Goal: Task Accomplishment & Management: Use online tool/utility

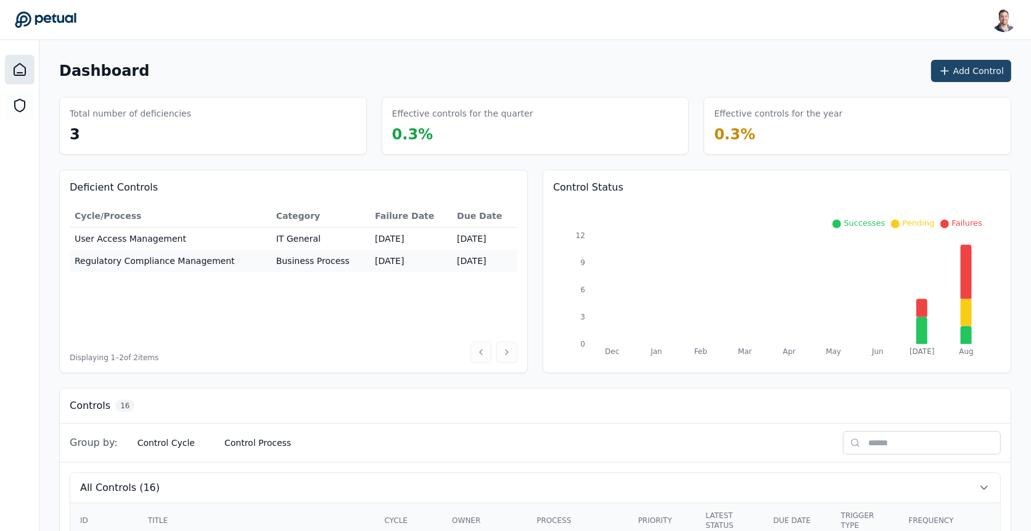
click at [960, 67] on button "Add Control" at bounding box center [971, 71] width 80 height 22
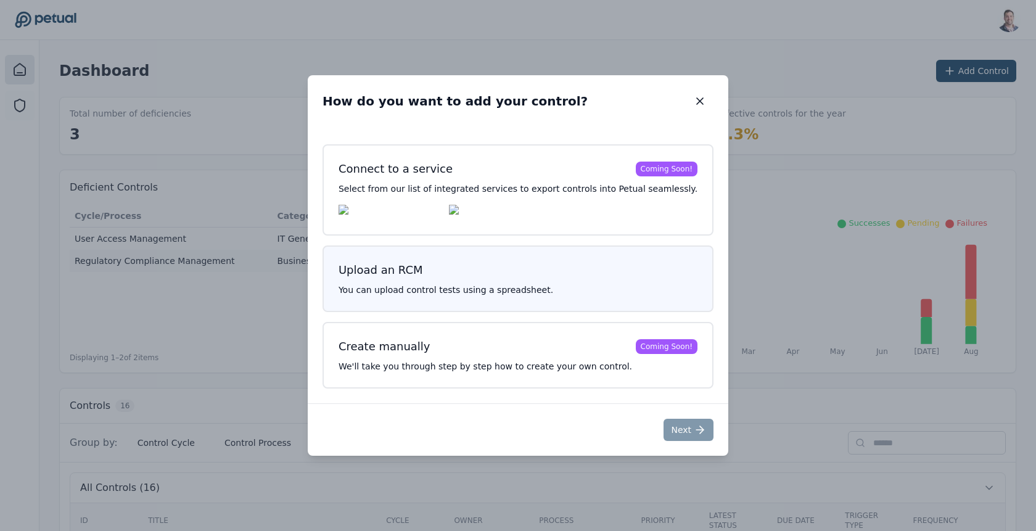
click at [544, 287] on p "You can upload control tests using a spreadsheet." at bounding box center [517, 290] width 359 height 12
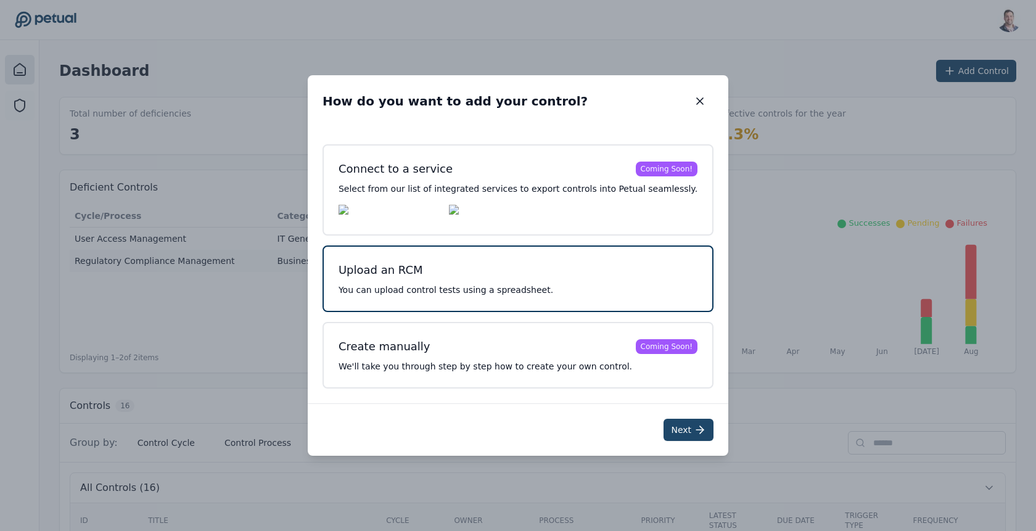
click at [668, 430] on button "Next" at bounding box center [688, 430] width 50 height 22
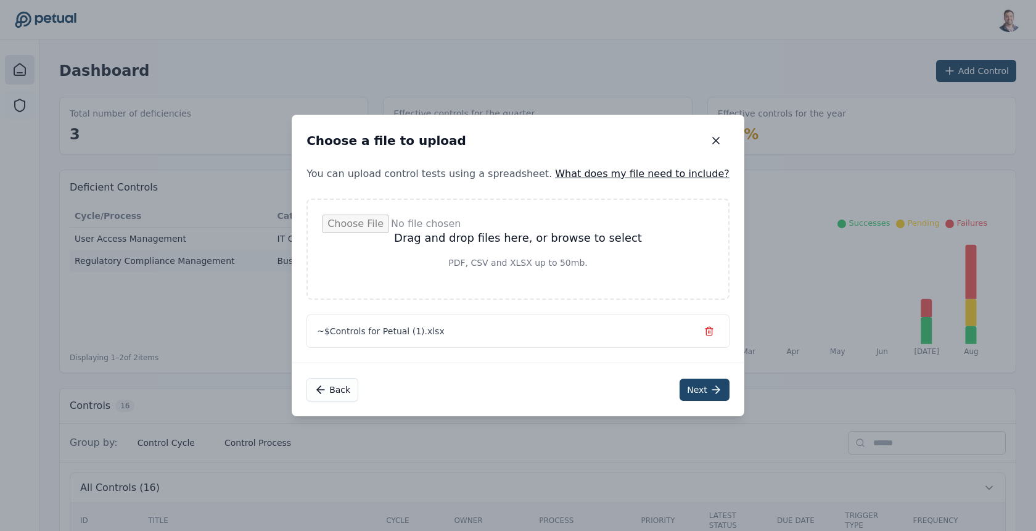
click at [689, 382] on button "Next" at bounding box center [704, 389] width 50 height 22
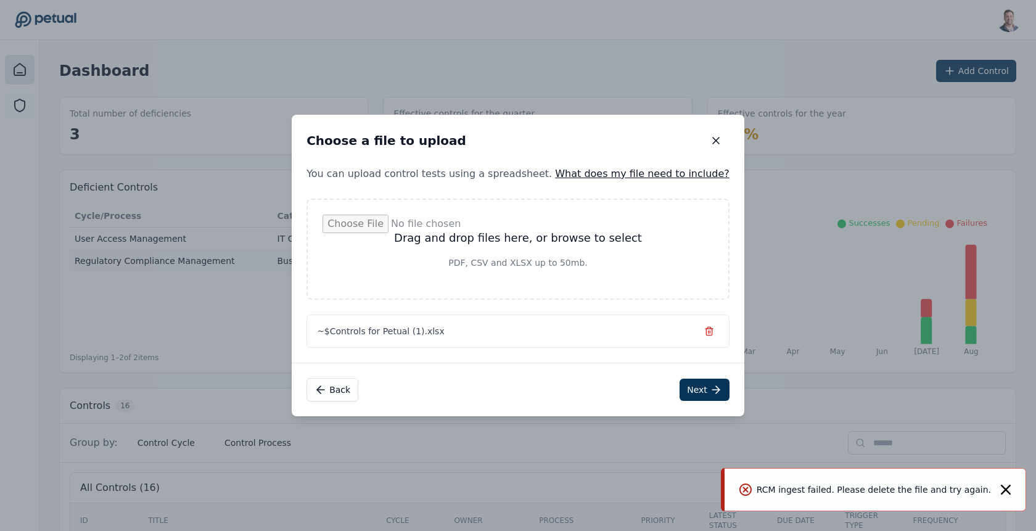
click at [705, 329] on icon "button" at bounding box center [708, 329] width 7 height 0
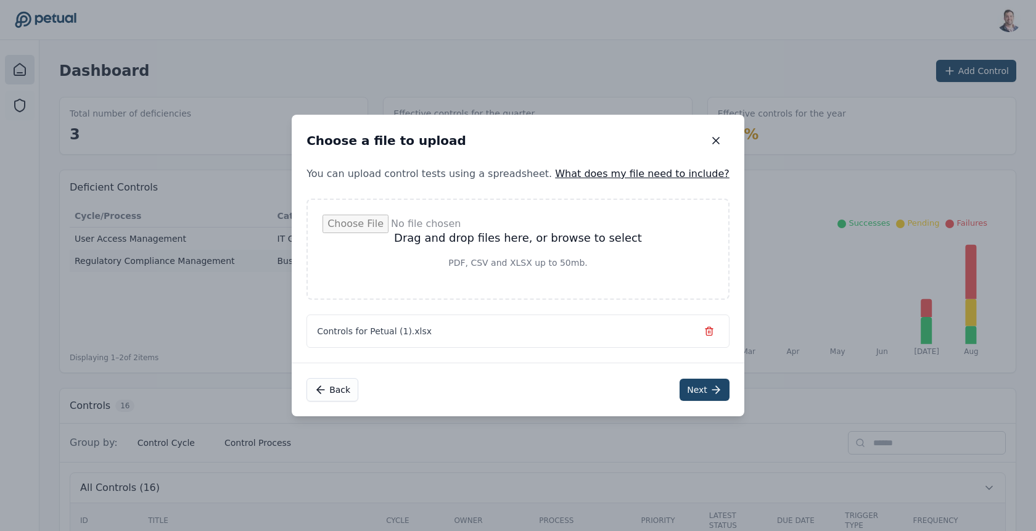
click at [687, 388] on button "Next" at bounding box center [704, 389] width 50 height 22
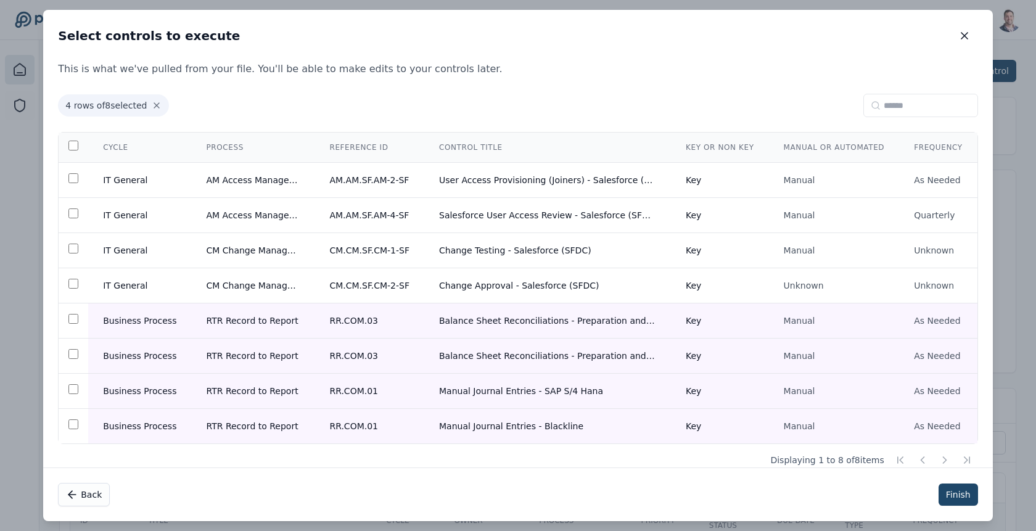
click at [954, 492] on button "Finish" at bounding box center [957, 494] width 39 height 22
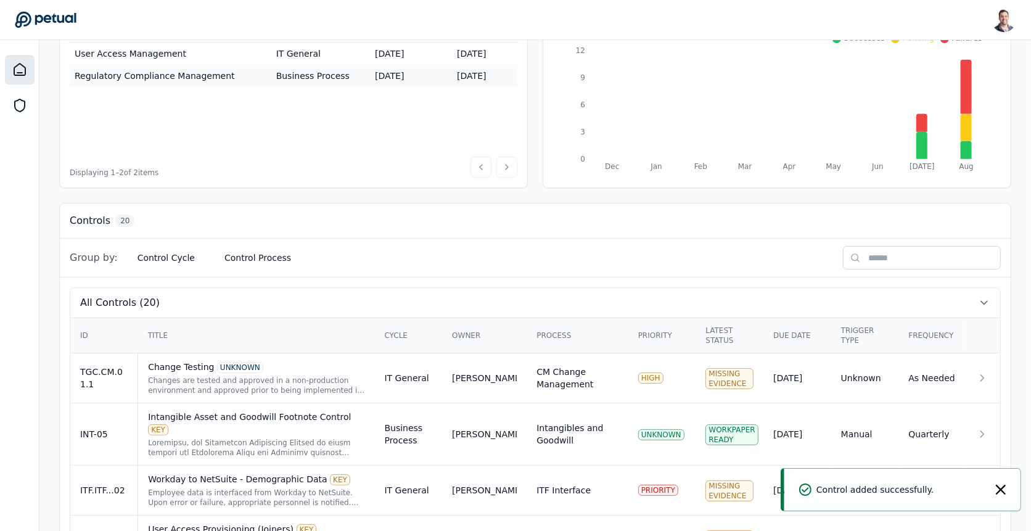
scroll to position [191, 0]
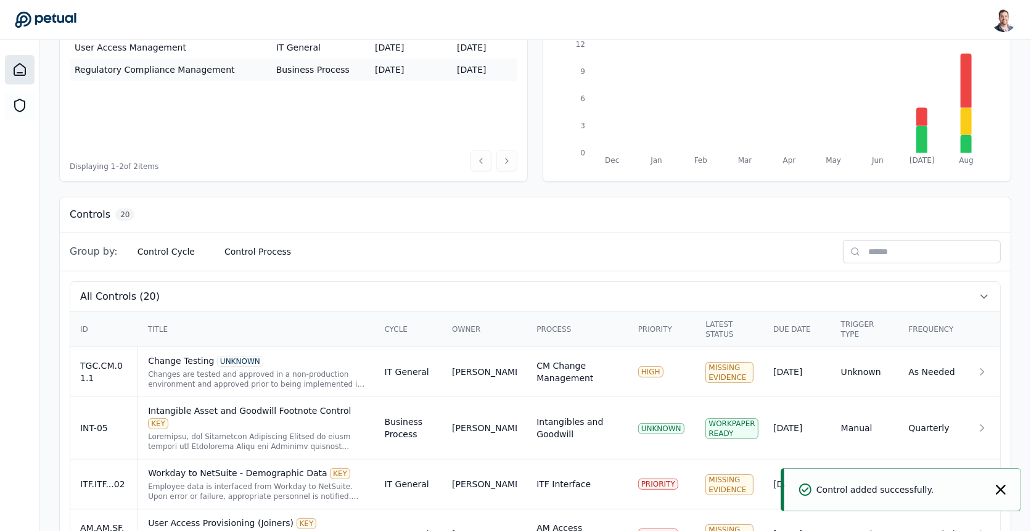
click at [880, 253] on input "text" at bounding box center [922, 251] width 158 height 23
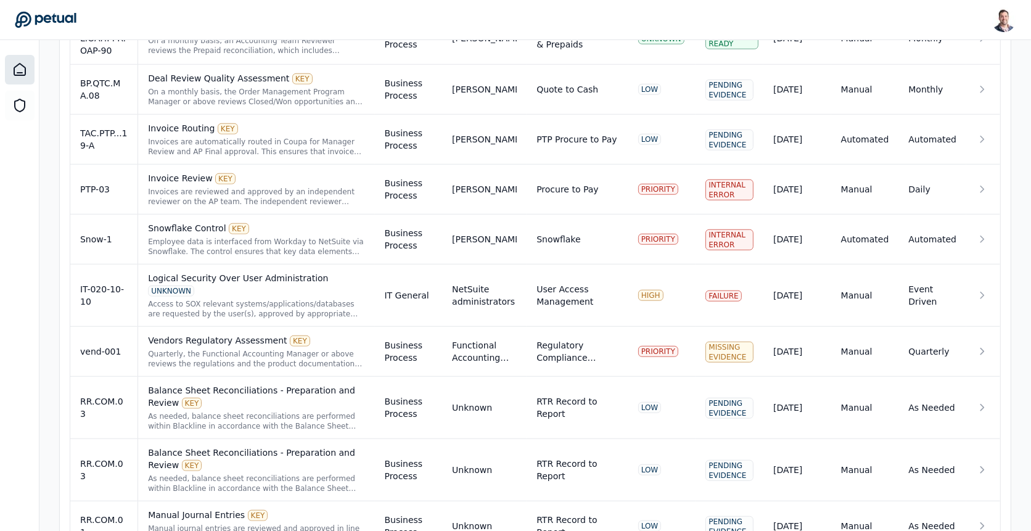
scroll to position [1068, 0]
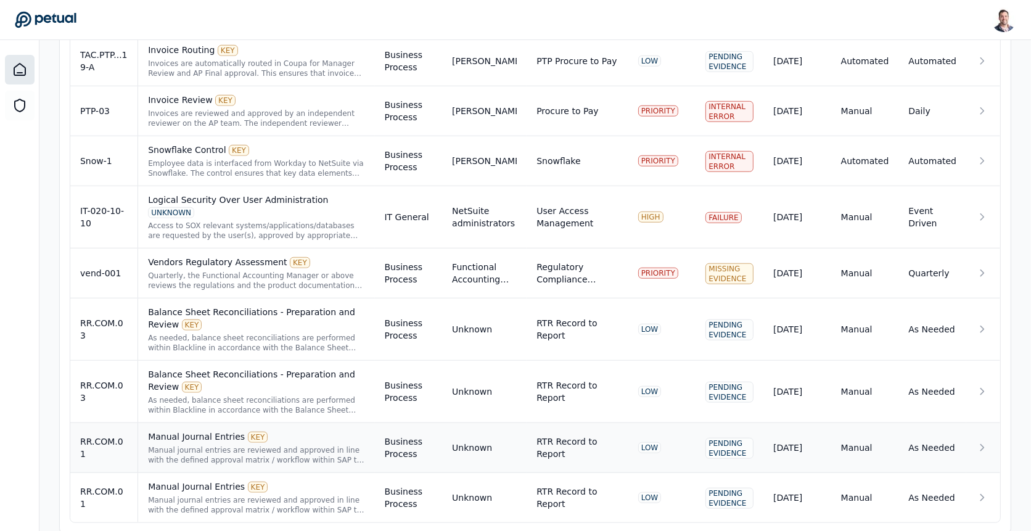
click at [313, 445] on div "Manual journal entries are reviewed and approved in line with the defined appro…" at bounding box center [256, 455] width 216 height 20
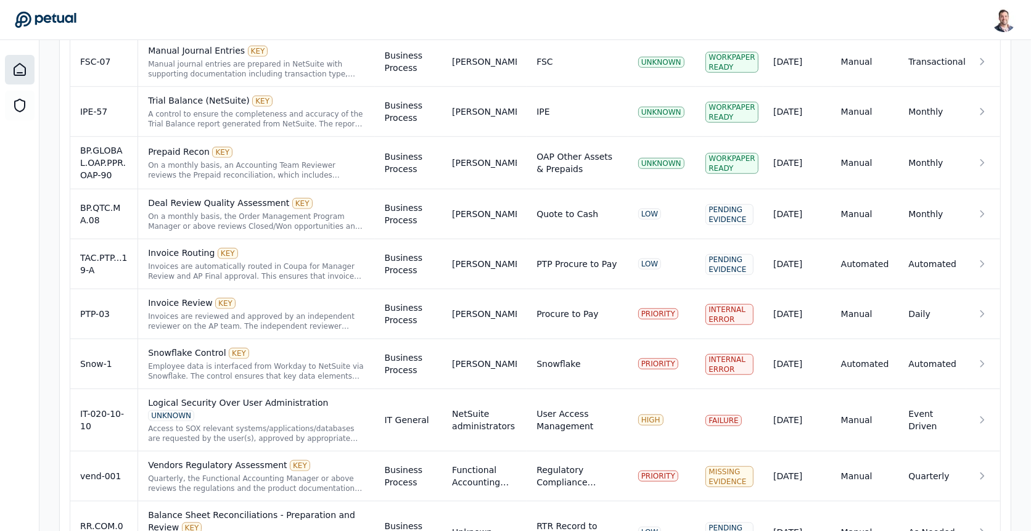
scroll to position [1068, 0]
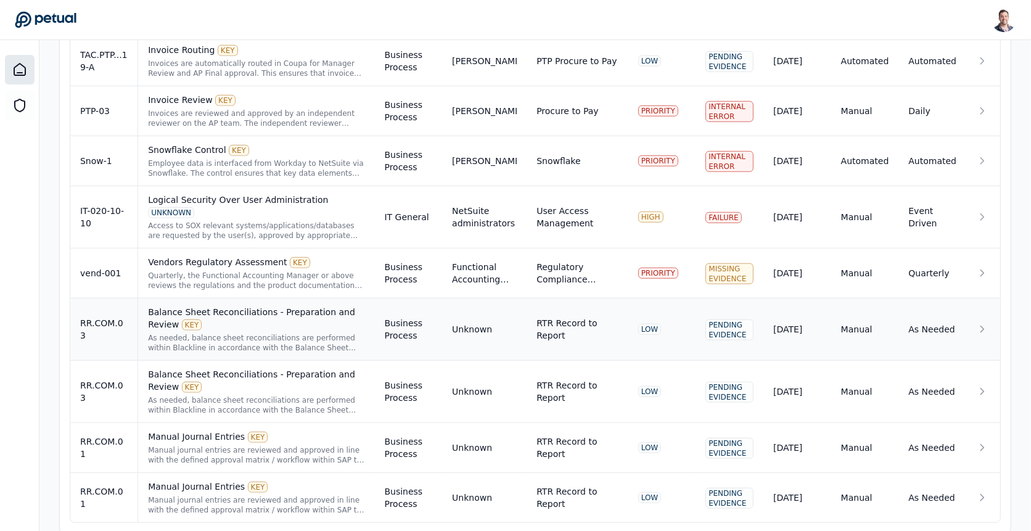
click at [271, 306] on div "Balance Sheet Reconciliations - Preparation and Review KEY" at bounding box center [256, 318] width 216 height 25
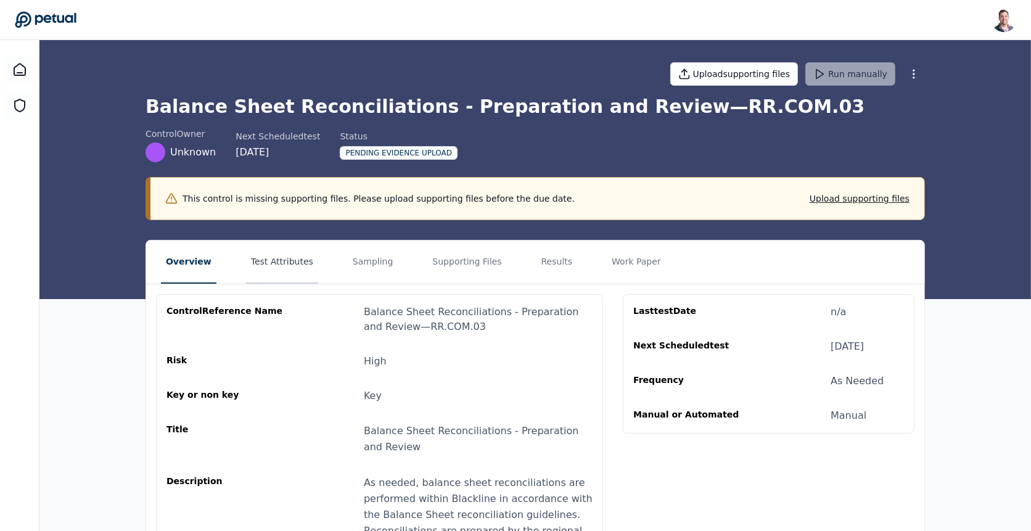
click at [263, 265] on button "Test Attributes" at bounding box center [282, 261] width 72 height 43
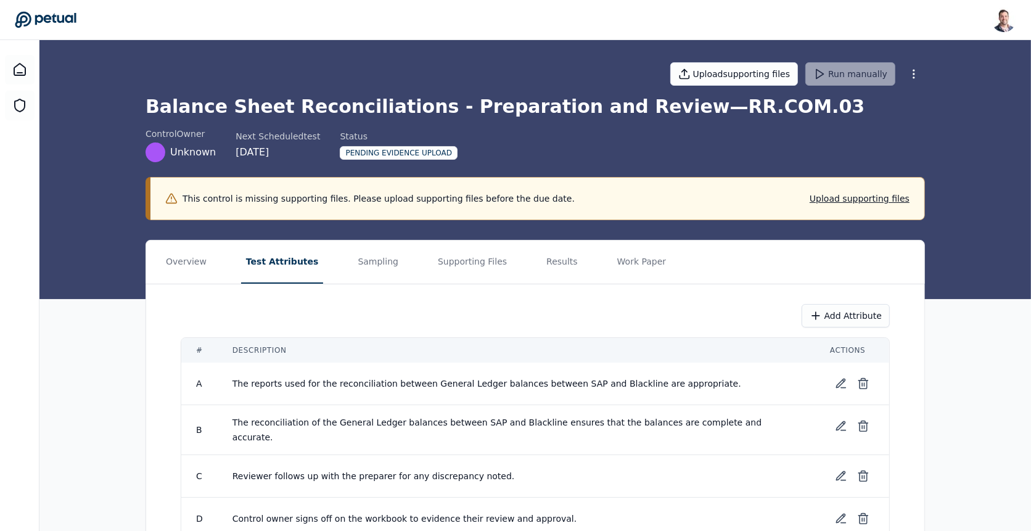
scroll to position [57, 0]
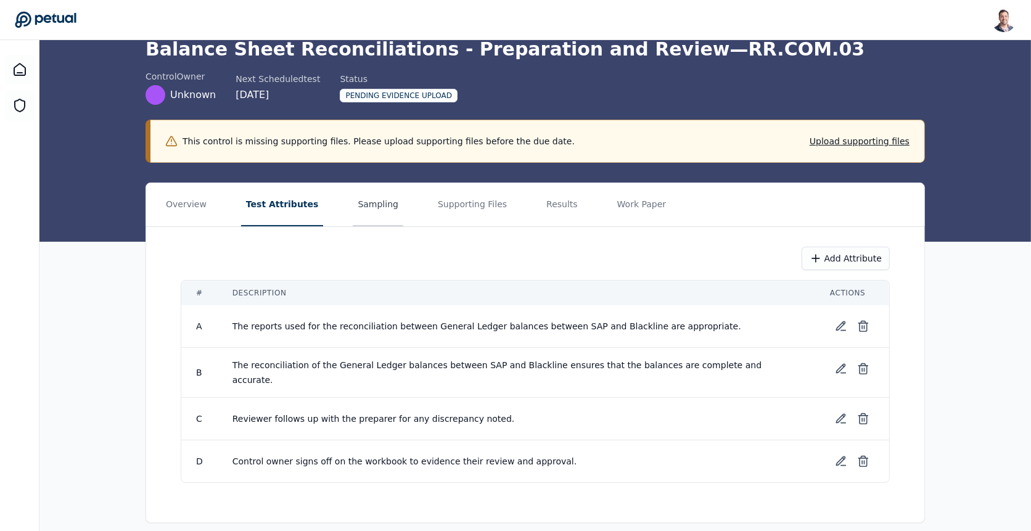
click at [368, 213] on button "Sampling" at bounding box center [378, 204] width 51 height 43
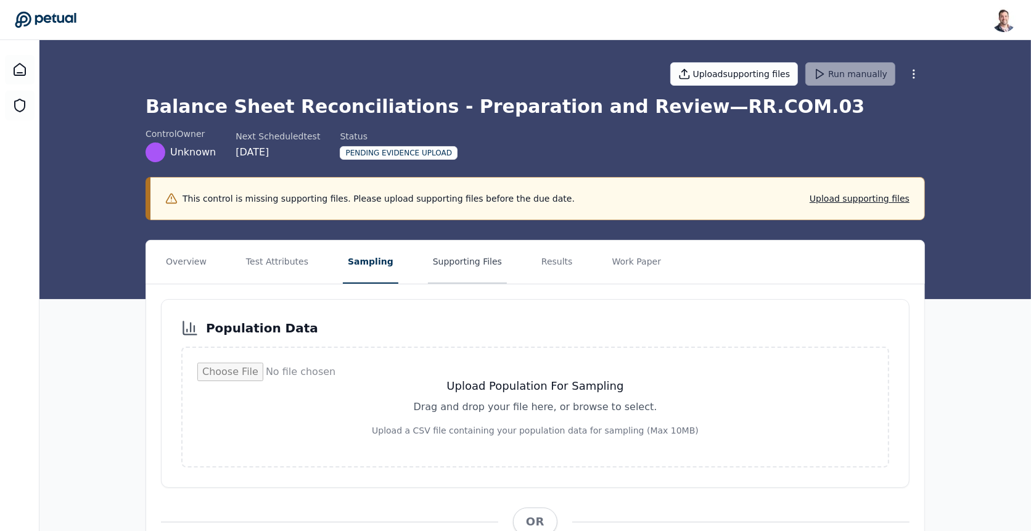
click at [449, 261] on button "Supporting Files" at bounding box center [467, 261] width 79 height 43
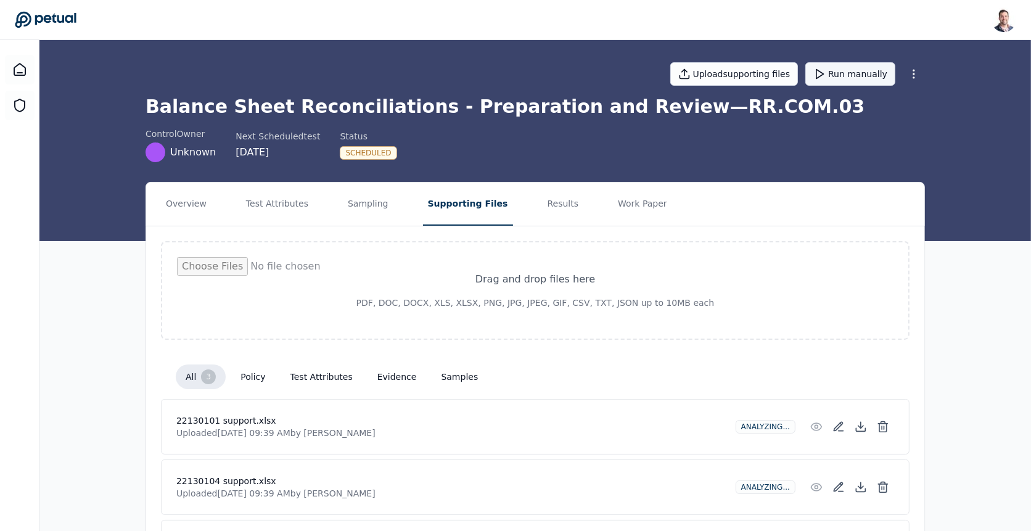
click at [836, 75] on button "Run manually" at bounding box center [850, 73] width 90 height 23
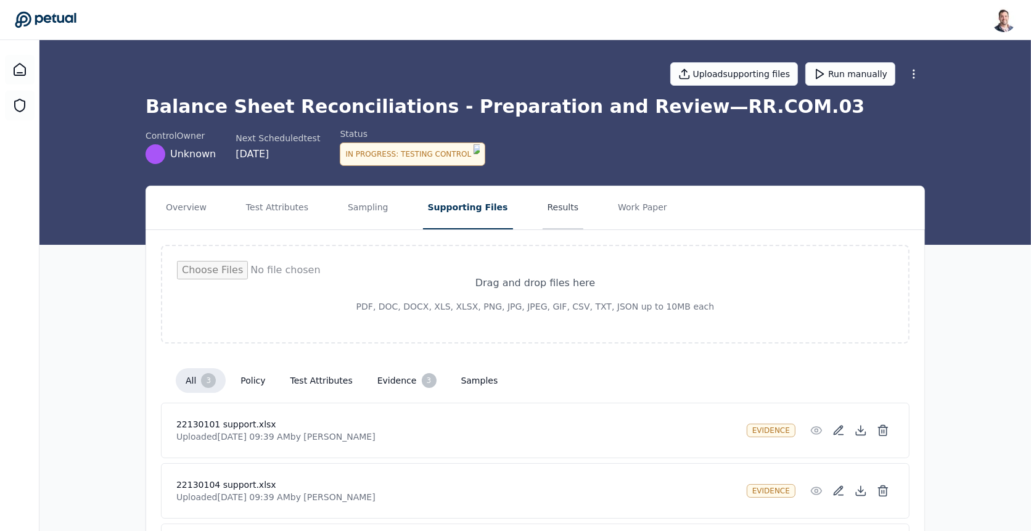
click at [555, 197] on button "Results" at bounding box center [562, 207] width 41 height 43
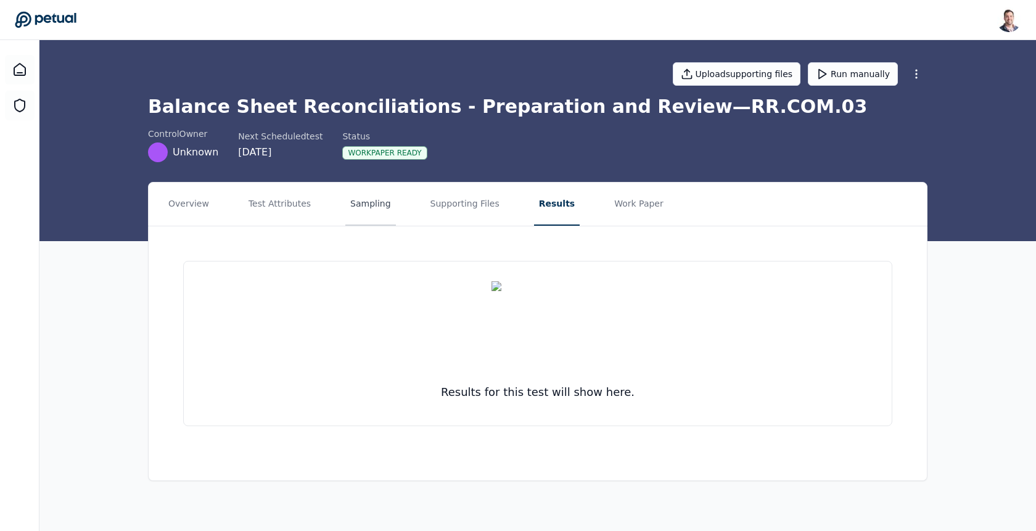
click at [358, 206] on button "Sampling" at bounding box center [370, 203] width 51 height 43
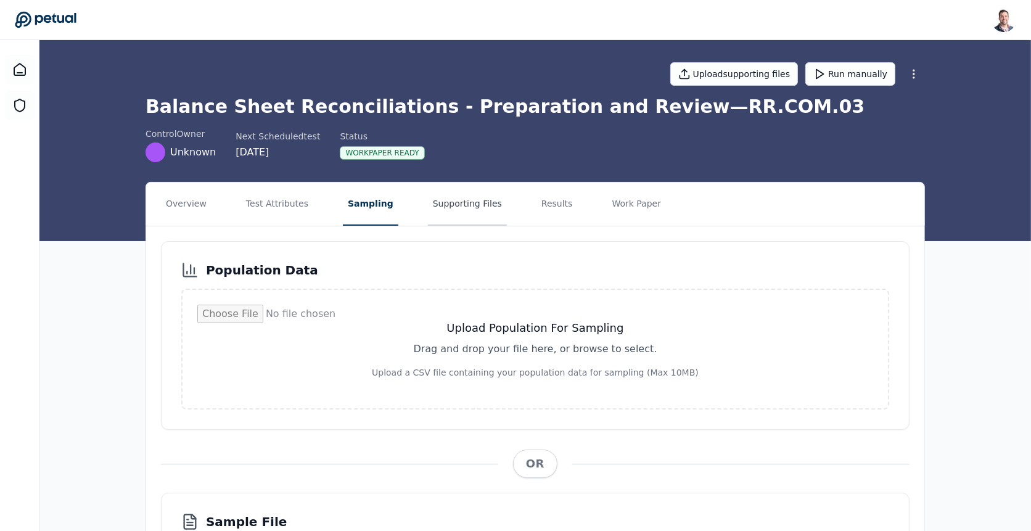
click at [475, 215] on button "Supporting Files" at bounding box center [467, 203] width 79 height 43
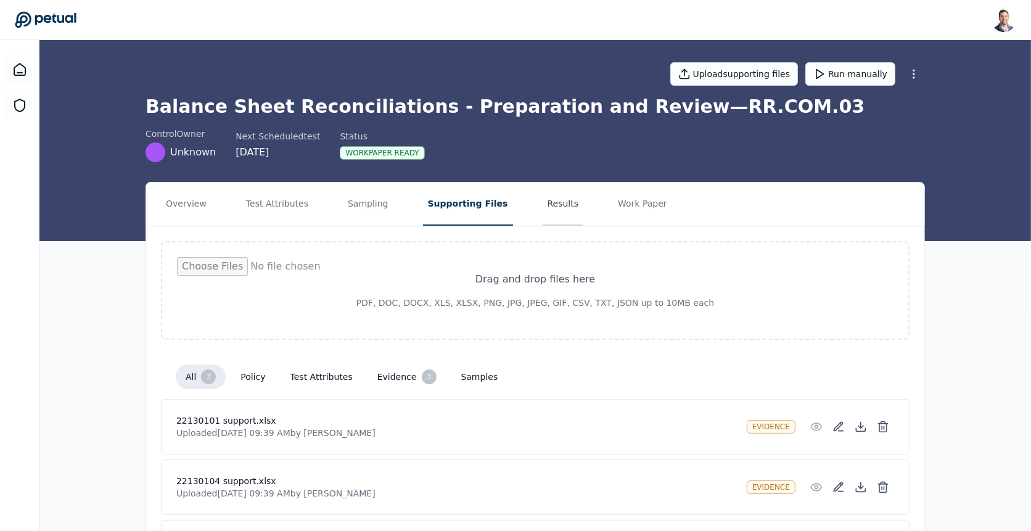
click at [555, 210] on button "Results" at bounding box center [562, 203] width 41 height 43
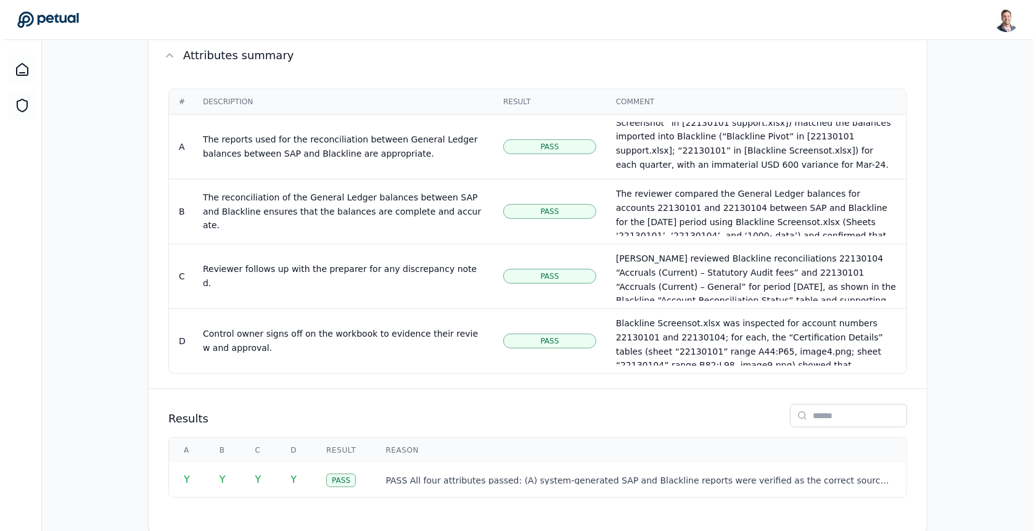
scroll to position [593, 0]
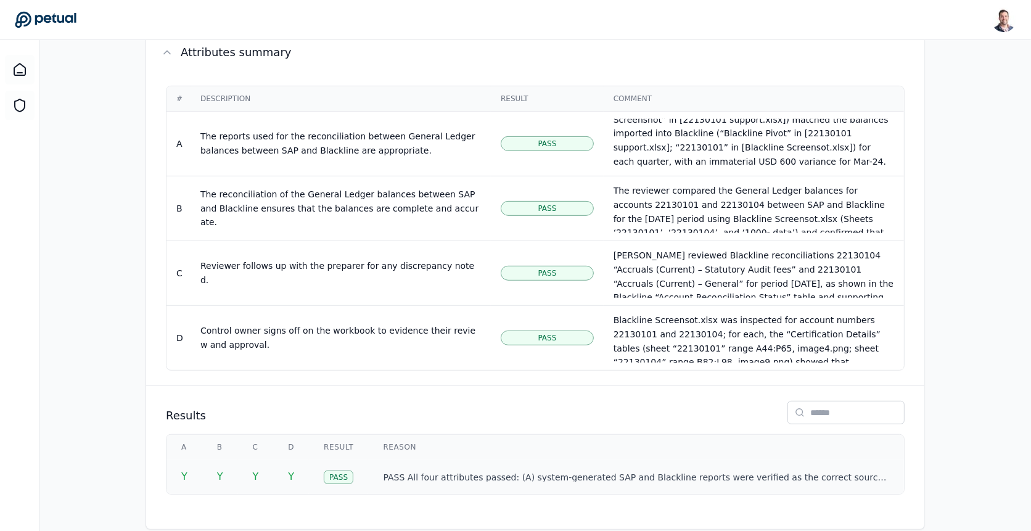
click at [602, 467] on td "PASS All four attributes passed: (A) system‐generated SAP and Blackline reports…" at bounding box center [636, 476] width 536 height 35
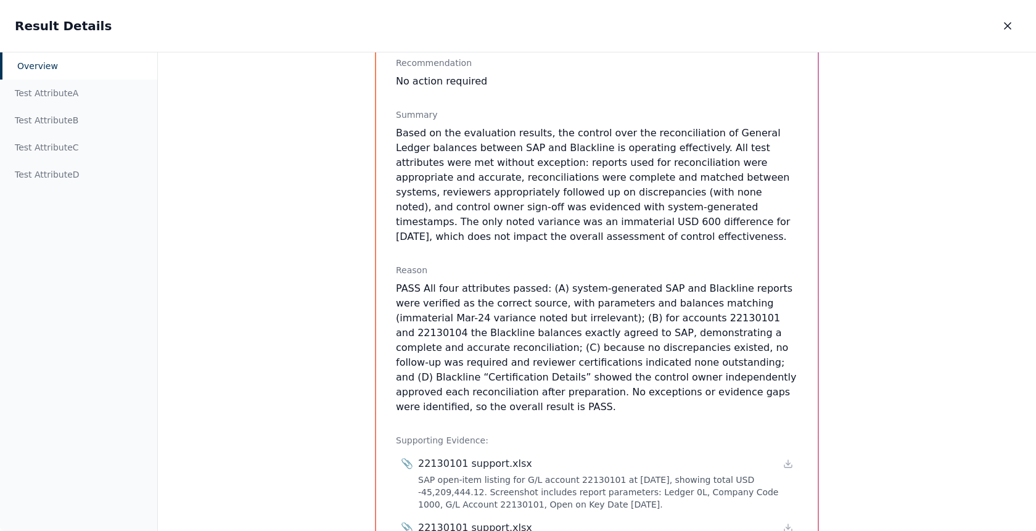
scroll to position [210, 0]
click at [85, 93] on div "Test Attribute A" at bounding box center [78, 93] width 157 height 27
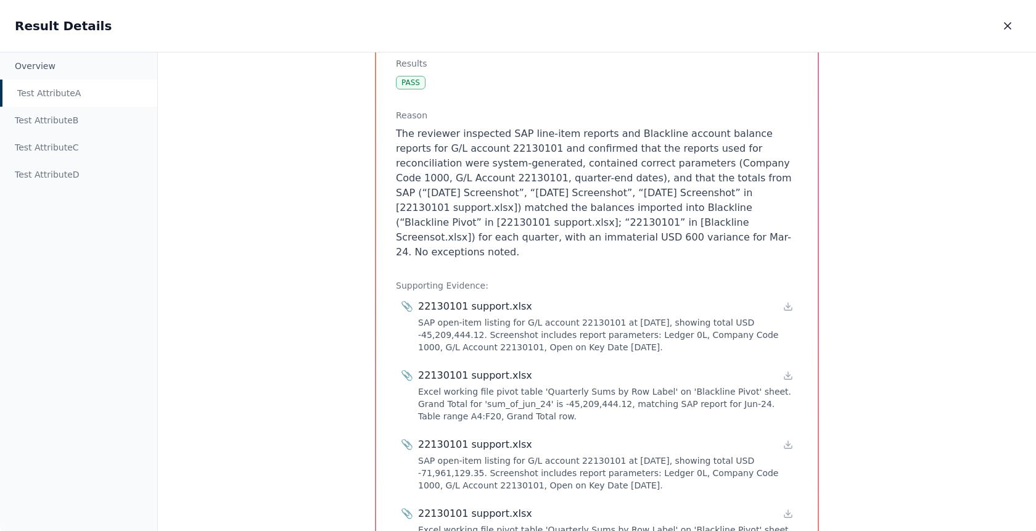
scroll to position [248, 0]
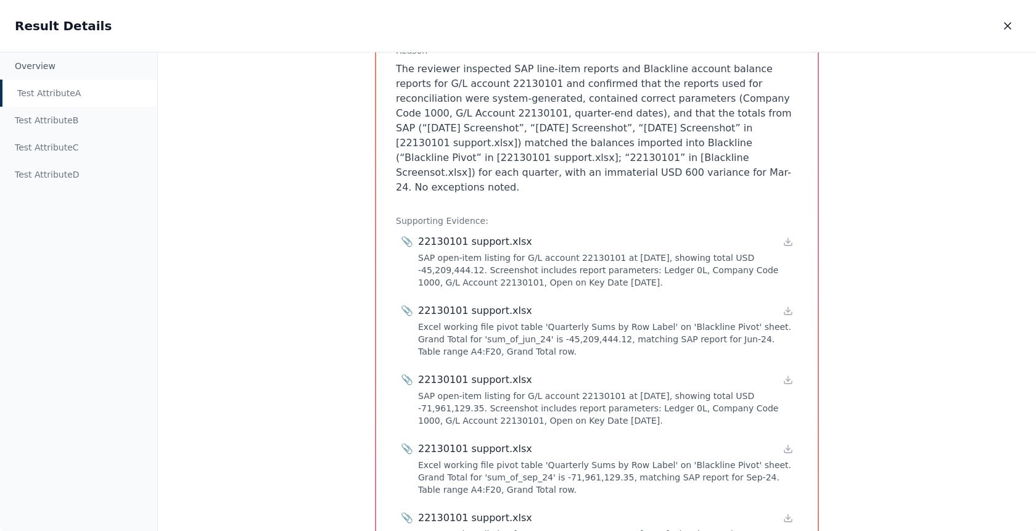
click at [786, 234] on div "22130101 support.xlsx" at bounding box center [605, 241] width 375 height 15
click at [786, 237] on icon at bounding box center [788, 242] width 10 height 10
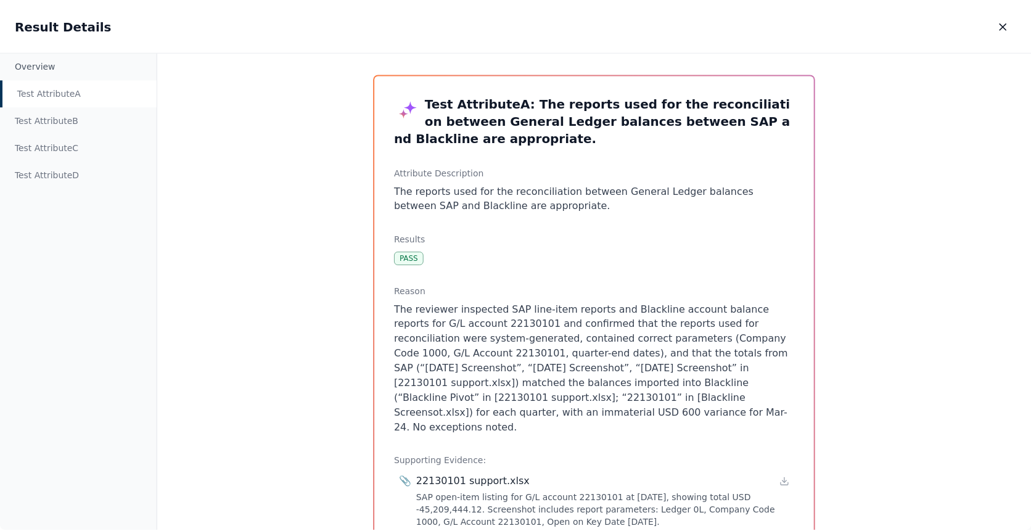
scroll to position [0, 0]
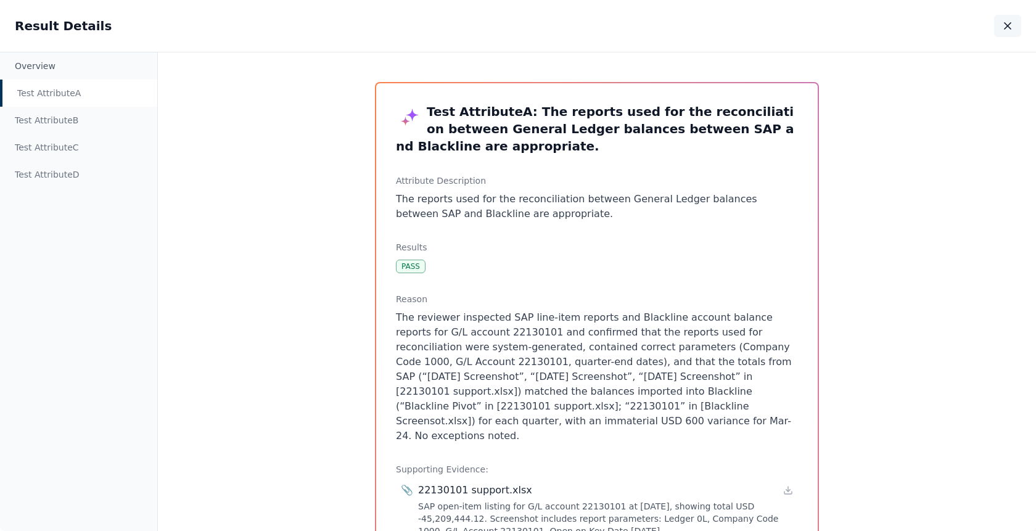
click at [1011, 28] on icon "button" at bounding box center [1007, 26] width 12 height 12
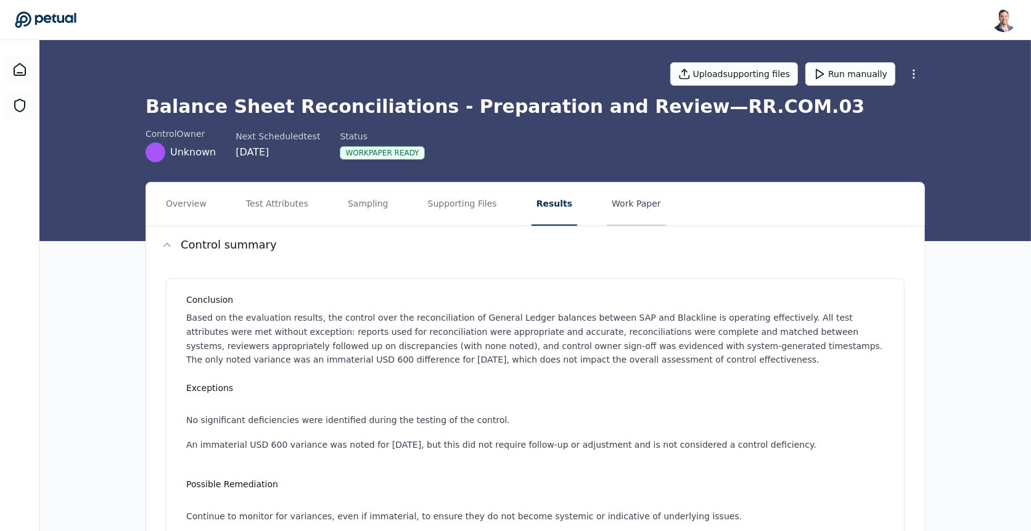
click at [611, 187] on button "Work Paper" at bounding box center [636, 203] width 59 height 43
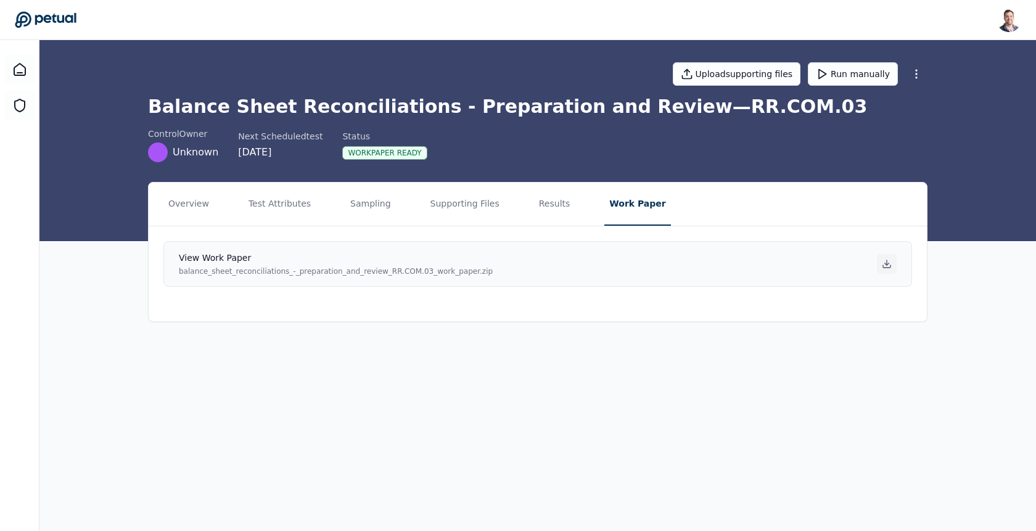
click at [886, 264] on icon at bounding box center [886, 264] width 10 height 10
click at [537, 208] on button "Results" at bounding box center [554, 203] width 41 height 43
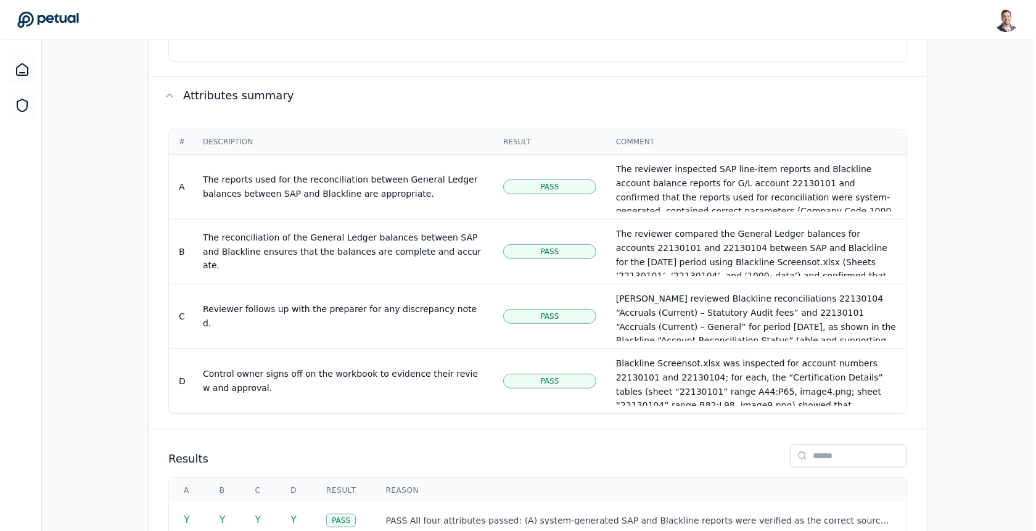
scroll to position [593, 0]
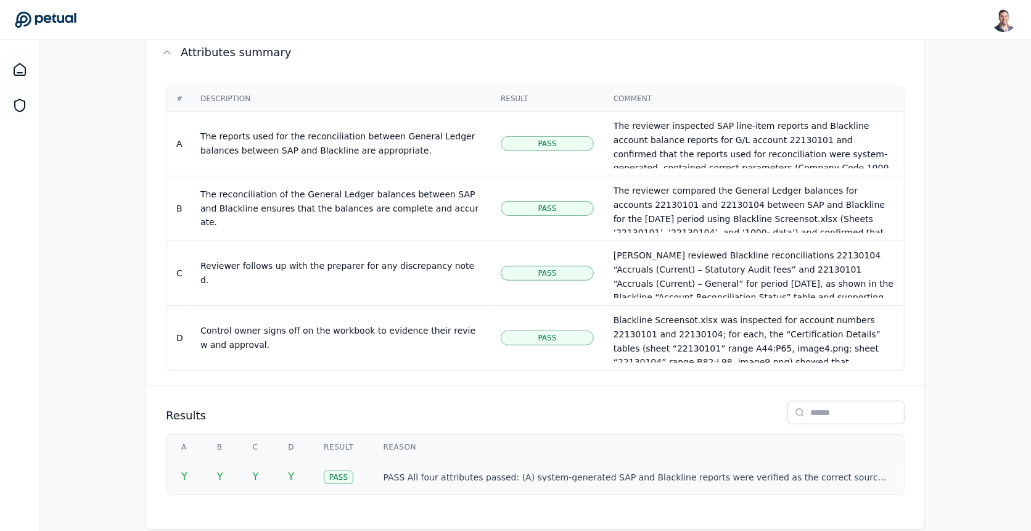
click at [617, 459] on td "PASS All four attributes passed: (A) system‐generated SAP and Blackline reports…" at bounding box center [636, 476] width 536 height 35
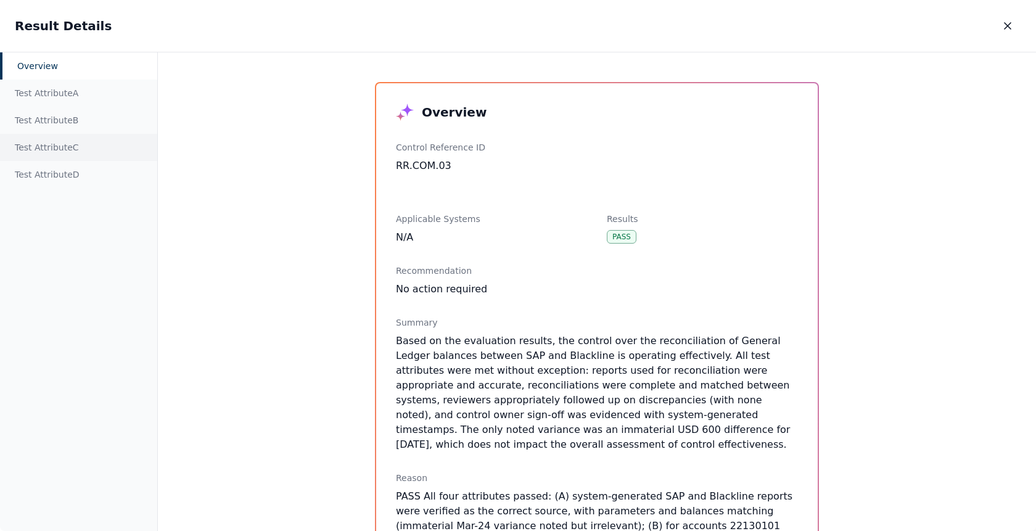
click at [56, 143] on div "Test Attribute C" at bounding box center [78, 147] width 157 height 27
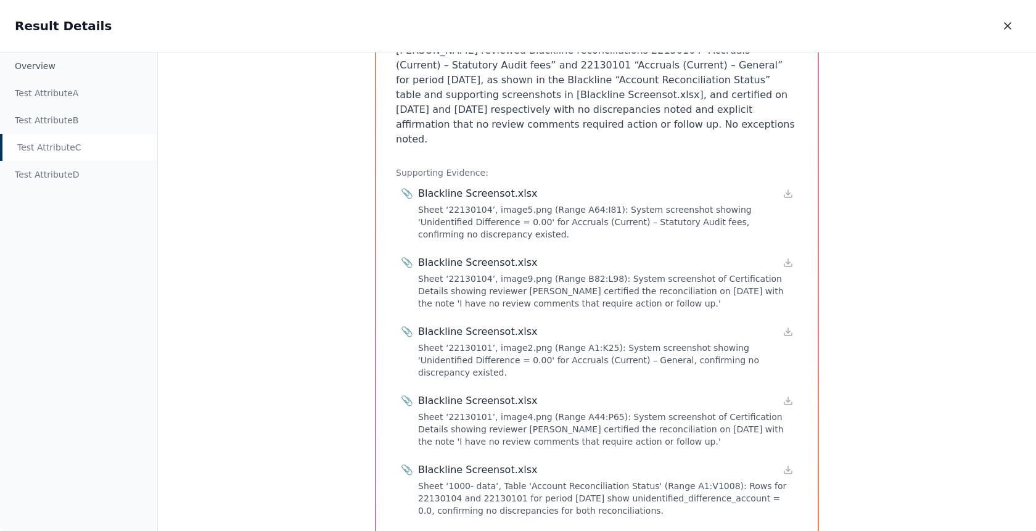
scroll to position [242, 0]
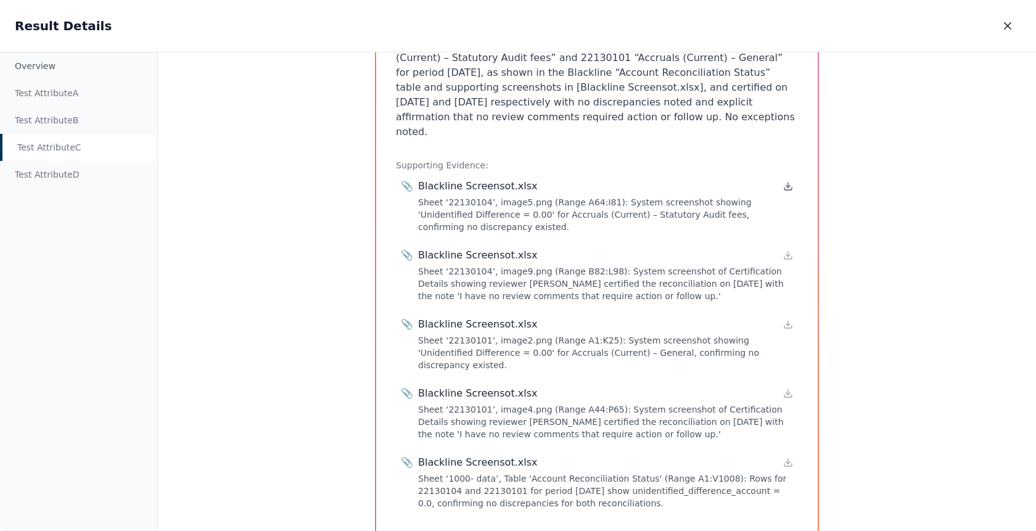
click at [787, 181] on icon at bounding box center [788, 186] width 10 height 10
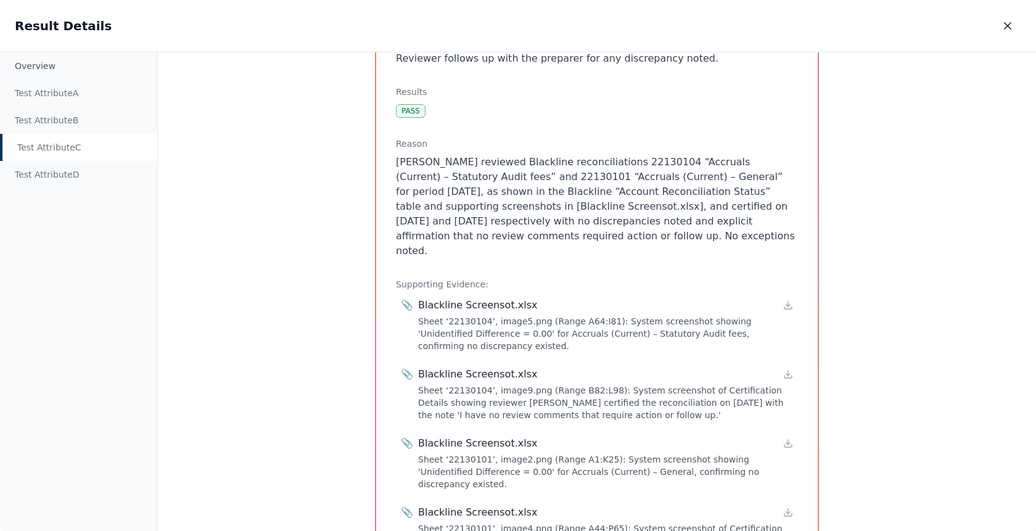
scroll to position [0, 0]
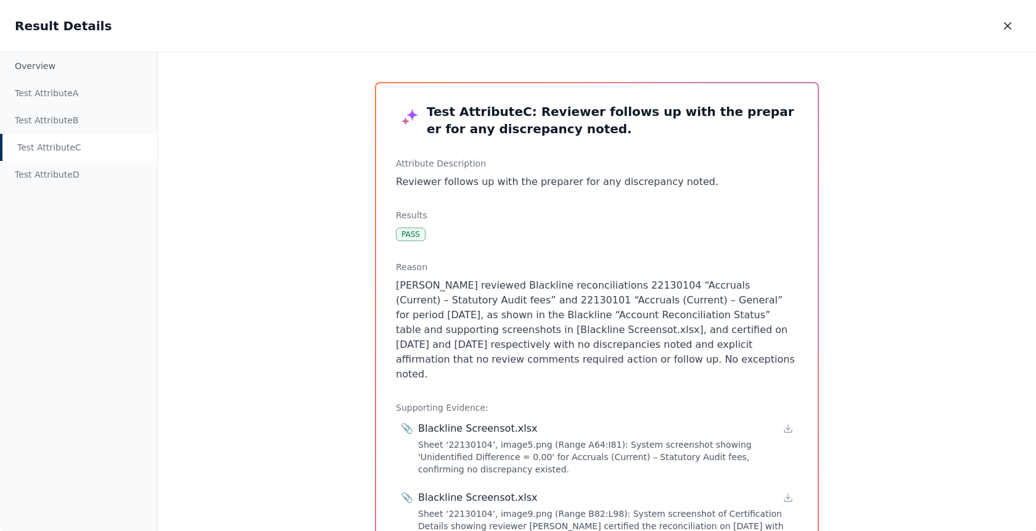
drag, startPoint x: 417, startPoint y: 276, endPoint x: 629, endPoint y: 366, distance: 230.7
click at [629, 366] on div "Reason Howes, Sarah reviewed Blackline reconciliations 22130104 “Accruals (Curr…" at bounding box center [597, 321] width 402 height 121
click at [629, 366] on p "Howes, Sarah reviewed Blackline reconciliations 22130104 “Accruals (Current) – …" at bounding box center [597, 330] width 402 height 104
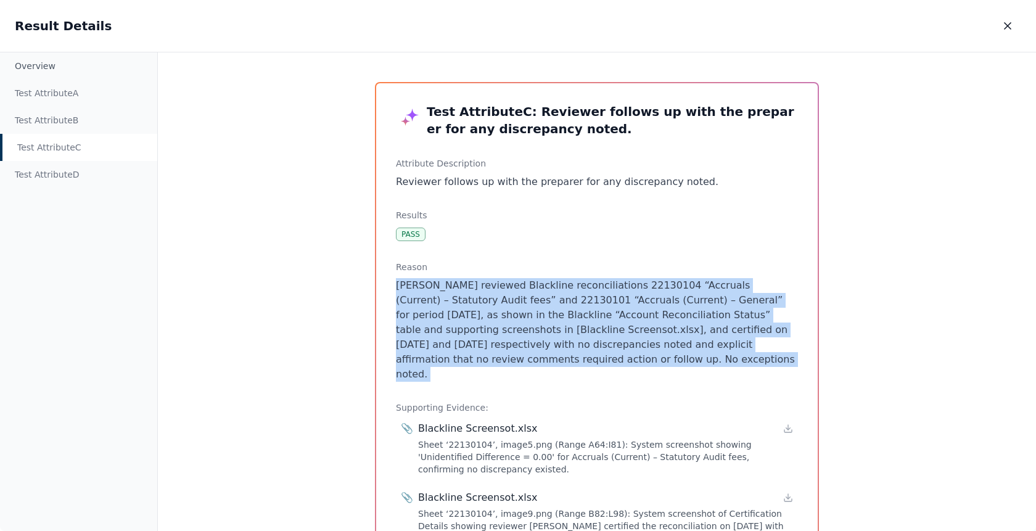
drag, startPoint x: 629, startPoint y: 366, endPoint x: 483, endPoint y: 271, distance: 174.2
click at [483, 271] on div "Reason Howes, Sarah reviewed Blackline reconciliations 22130104 “Accruals (Curr…" at bounding box center [597, 321] width 402 height 121
click at [483, 271] on h3 "Reason" at bounding box center [597, 267] width 402 height 12
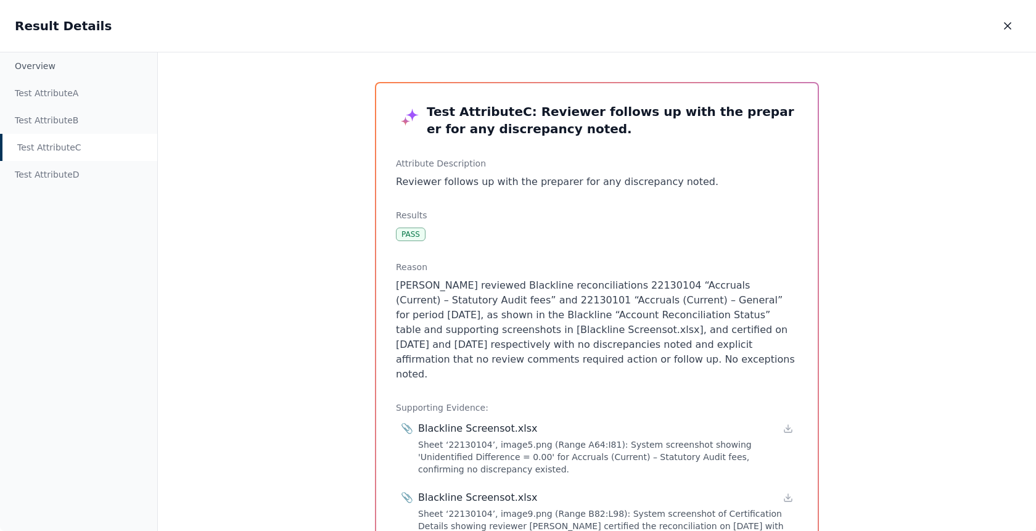
scroll to position [32, 0]
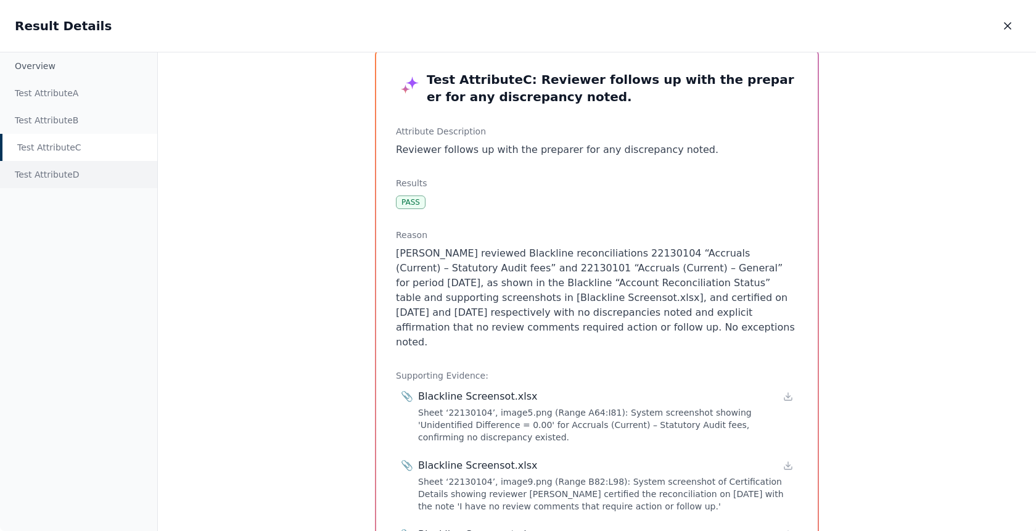
click at [97, 182] on div "Test Attribute D" at bounding box center [78, 174] width 157 height 27
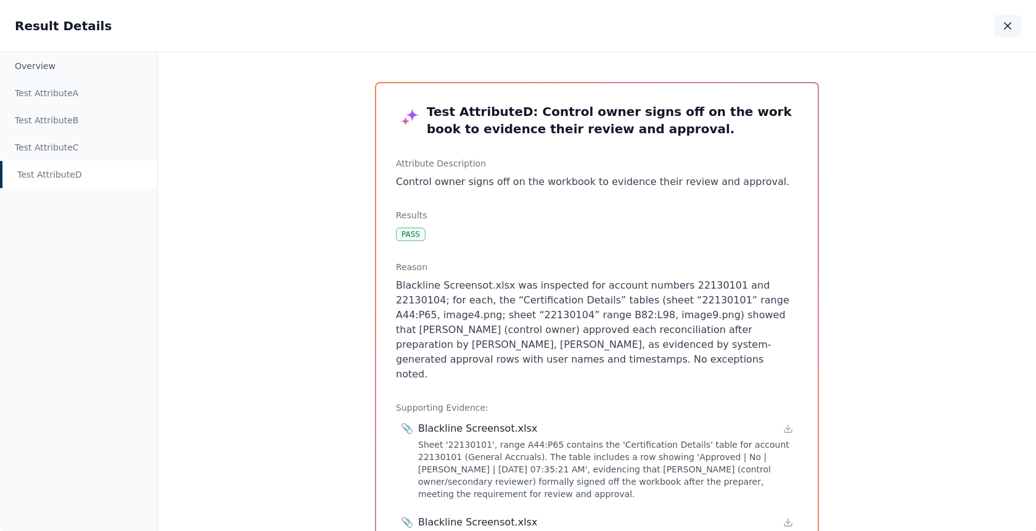
click at [1007, 20] on icon "button" at bounding box center [1007, 26] width 12 height 12
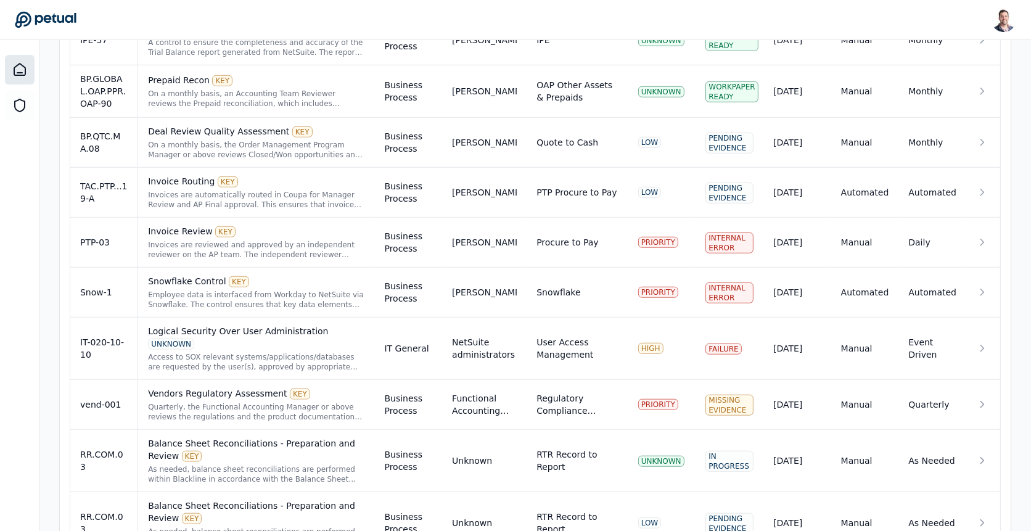
scroll to position [1068, 0]
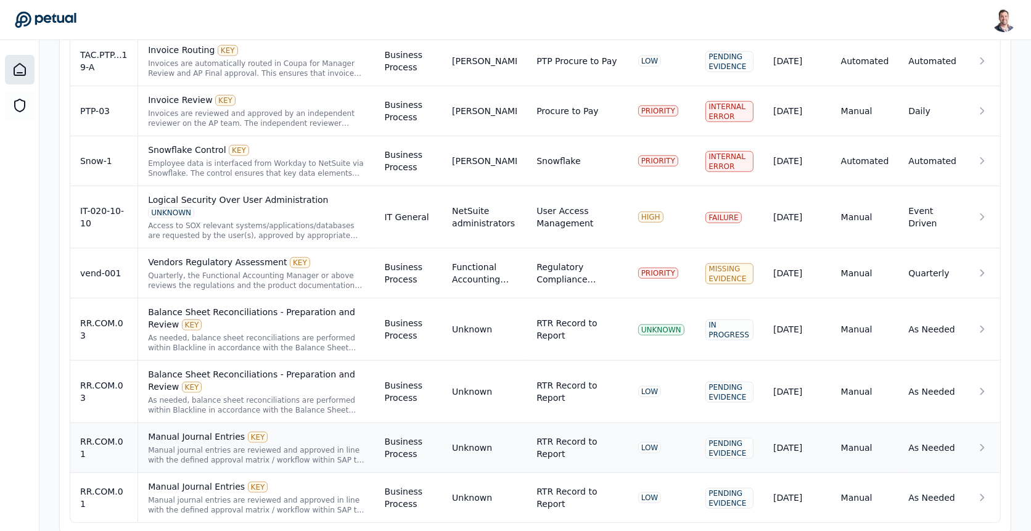
click at [193, 445] on div "Manual journal entries are reviewed and approved in line with the defined appro…" at bounding box center [256, 455] width 216 height 20
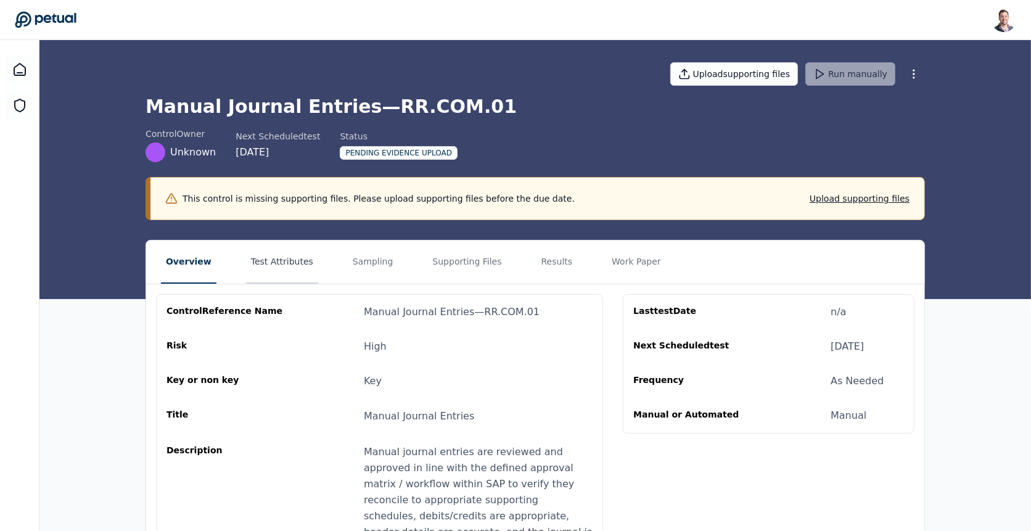
click at [288, 274] on button "Test Attributes" at bounding box center [282, 261] width 72 height 43
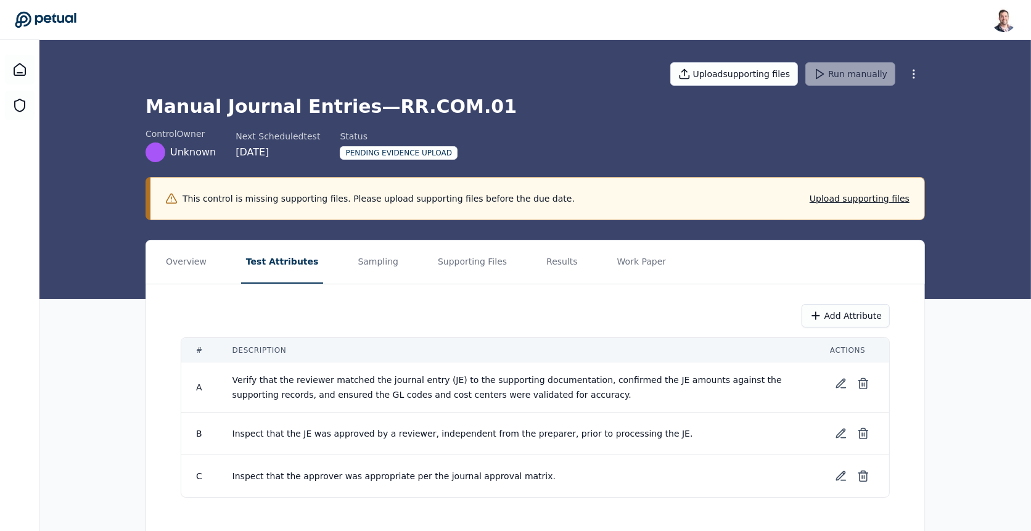
scroll to position [22, 0]
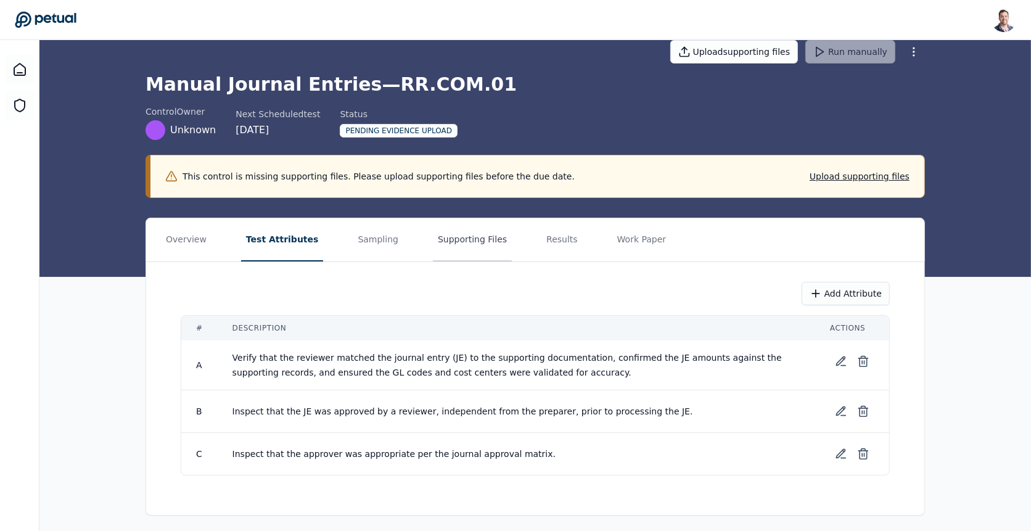
click at [443, 240] on button "Supporting Files" at bounding box center [472, 239] width 79 height 43
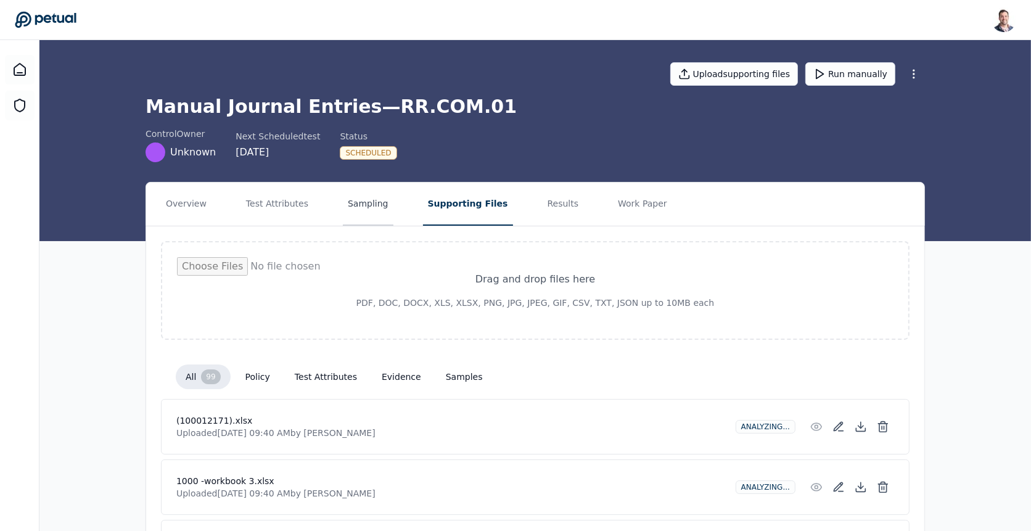
click at [353, 203] on button "Sampling" at bounding box center [368, 203] width 51 height 43
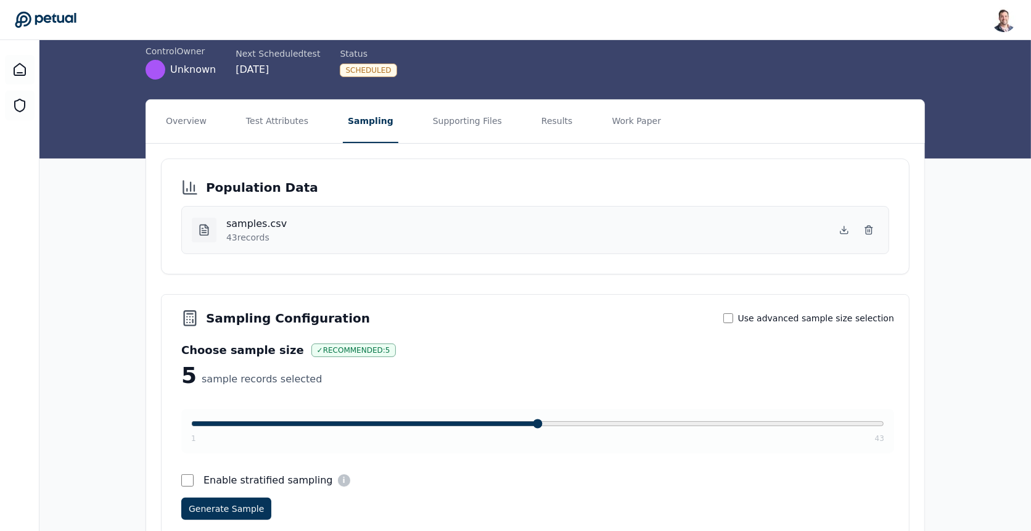
scroll to position [86, 0]
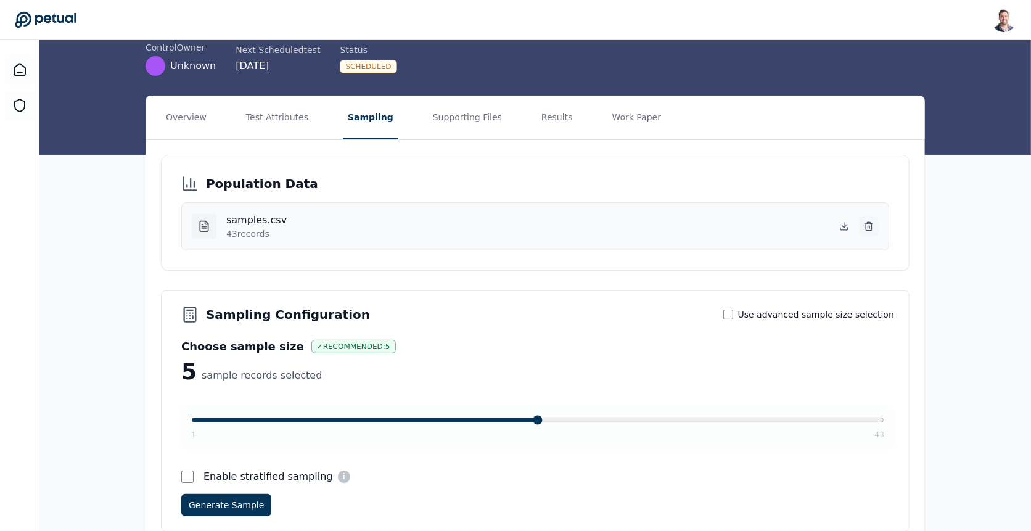
click at [867, 218] on button at bounding box center [869, 226] width 20 height 20
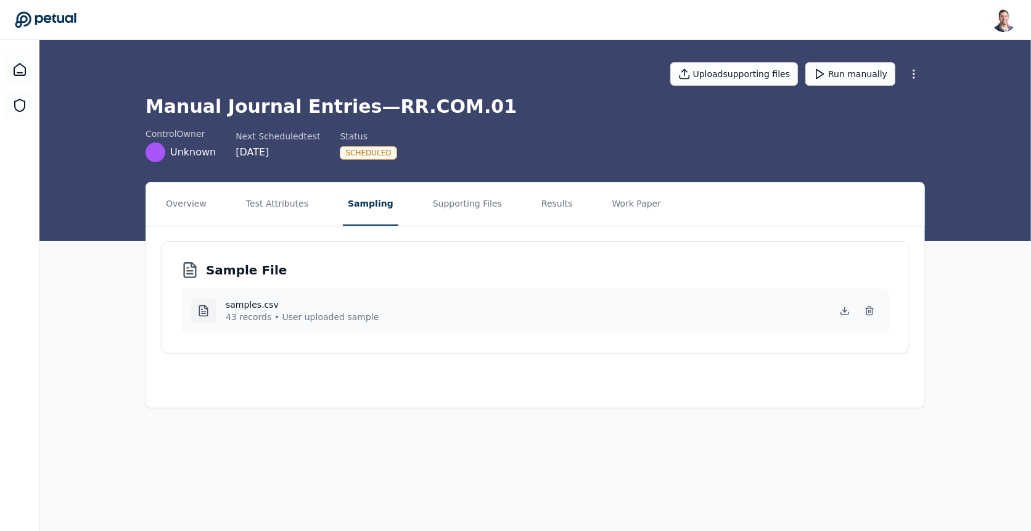
scroll to position [0, 0]
click at [267, 210] on button "Test Attributes" at bounding box center [279, 203] width 72 height 43
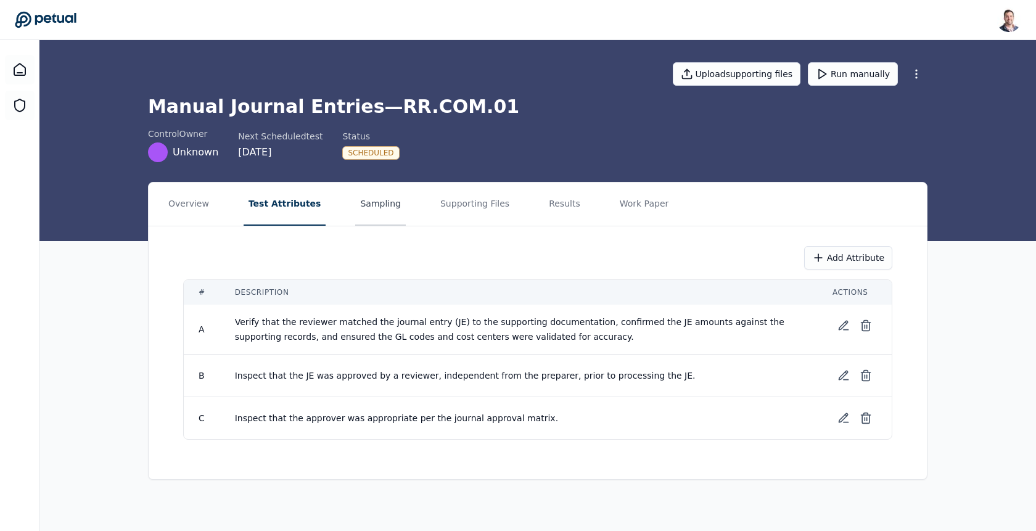
click at [355, 201] on button "Sampling" at bounding box center [380, 203] width 51 height 43
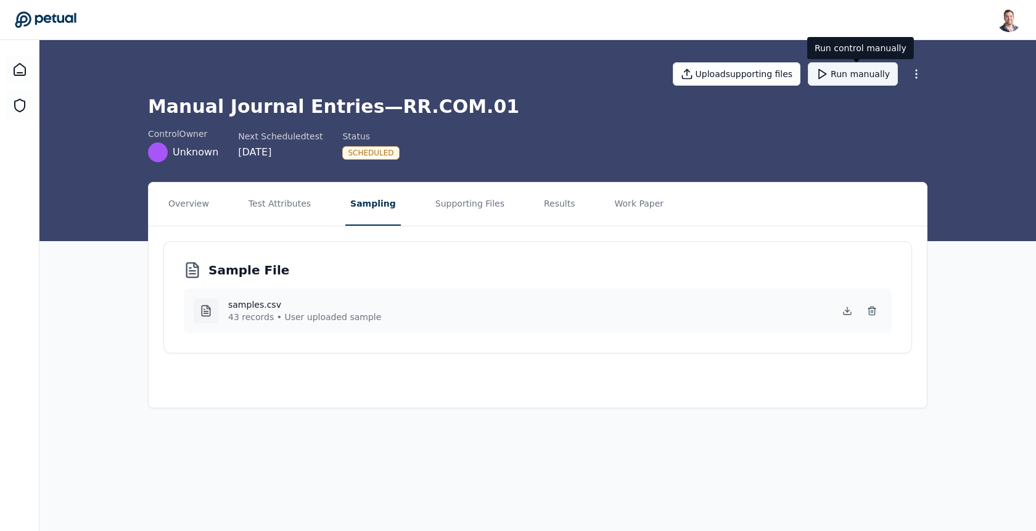
click at [867, 83] on button "Run manually" at bounding box center [852, 73] width 90 height 23
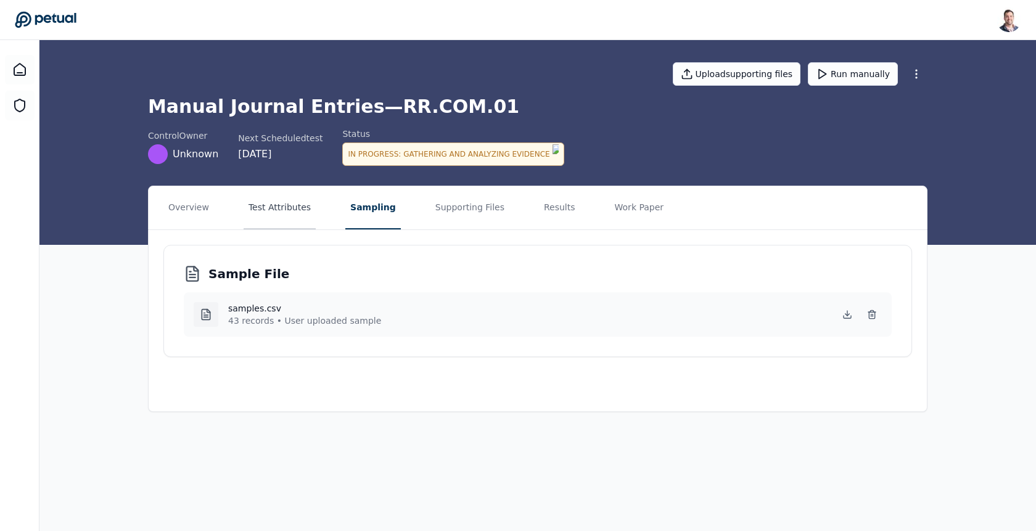
click at [292, 198] on button "Test Attributes" at bounding box center [279, 207] width 72 height 43
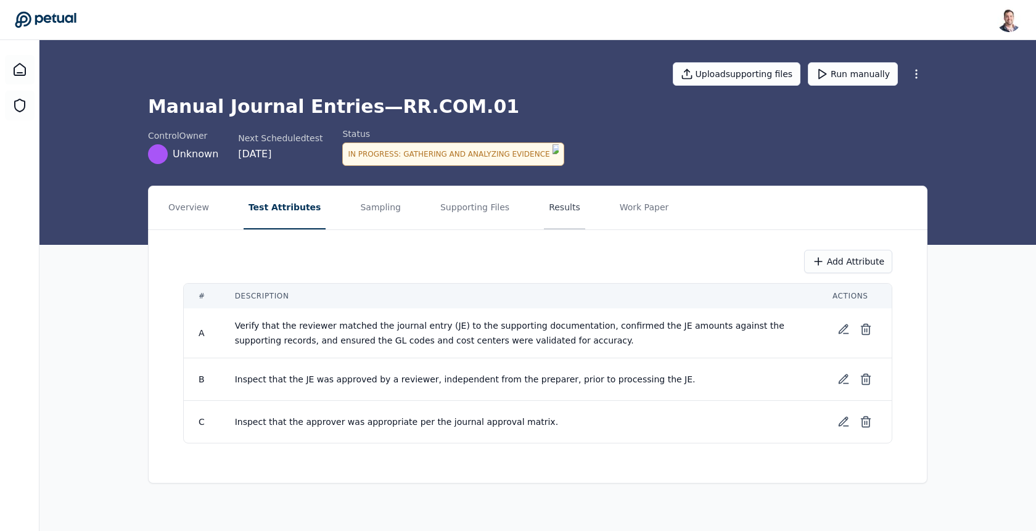
click at [544, 195] on button "Results" at bounding box center [564, 207] width 41 height 43
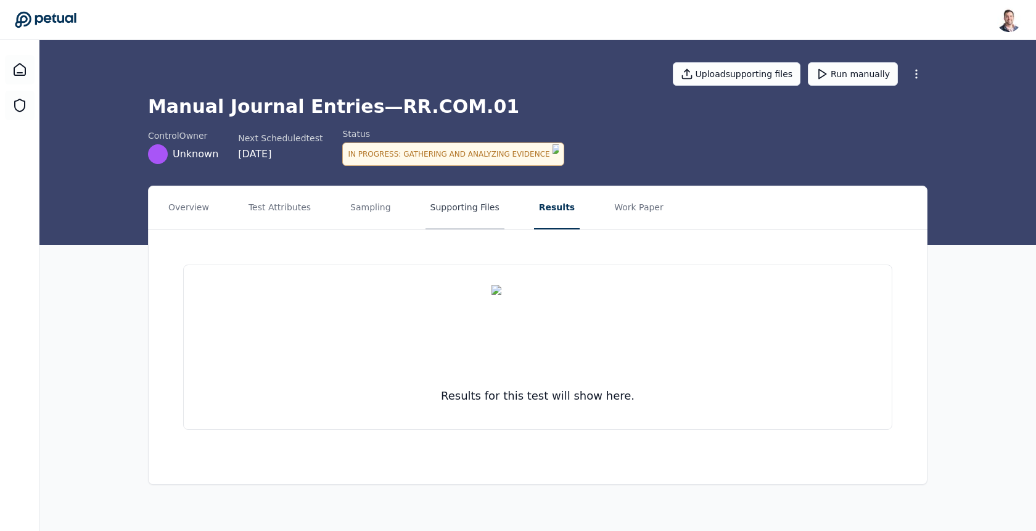
click at [451, 205] on button "Supporting Files" at bounding box center [464, 207] width 79 height 43
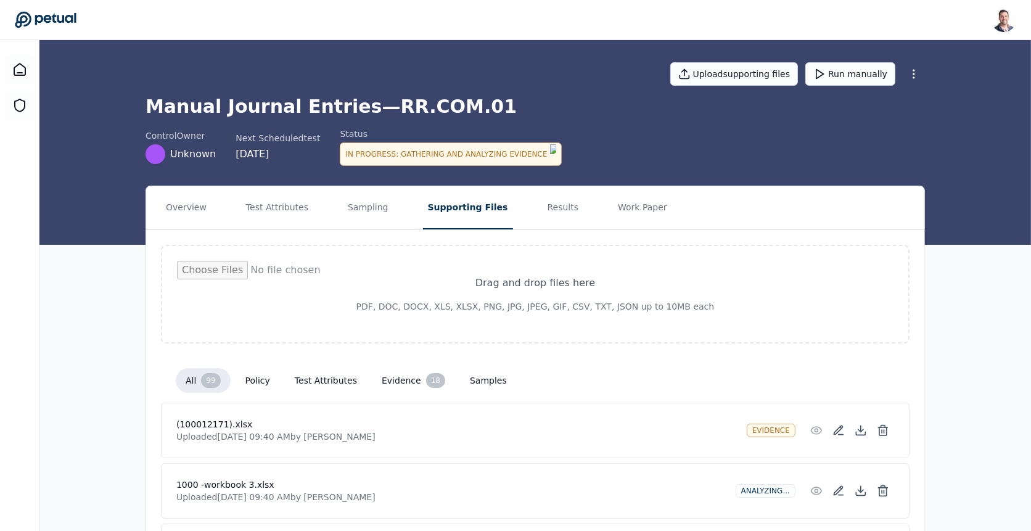
click at [475, 152] on div "In Progress : Gathering and Analyzing Evidence" at bounding box center [450, 153] width 221 height 23
click at [455, 151] on div "In Progress : Gathering and Analyzing Evidence" at bounding box center [450, 153] width 221 height 23
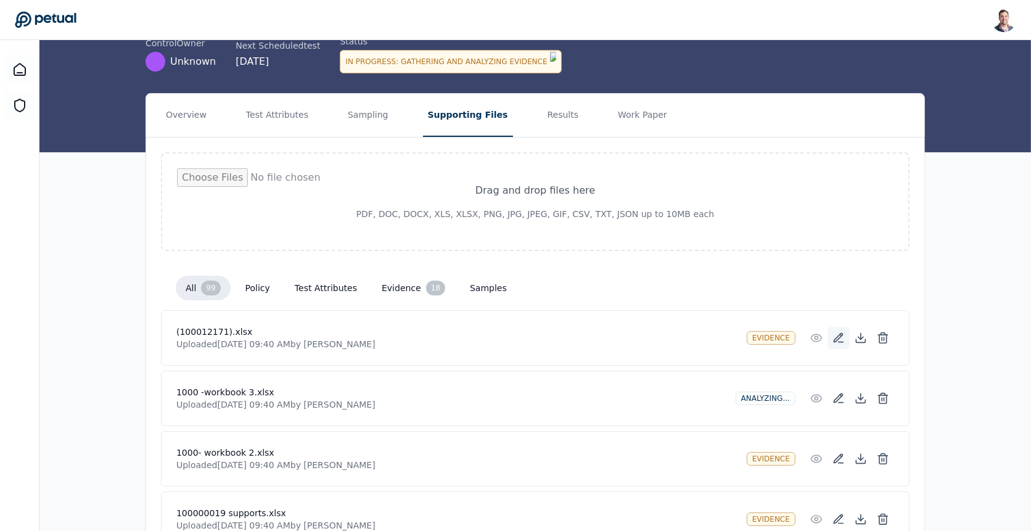
click at [840, 334] on icon at bounding box center [841, 335] width 2 height 2
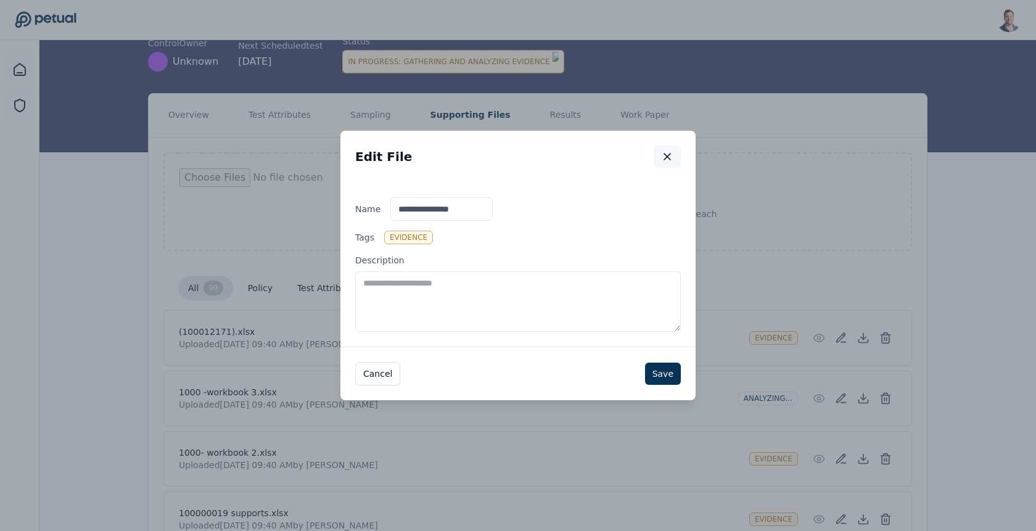
click at [666, 159] on icon "button" at bounding box center [667, 156] width 12 height 12
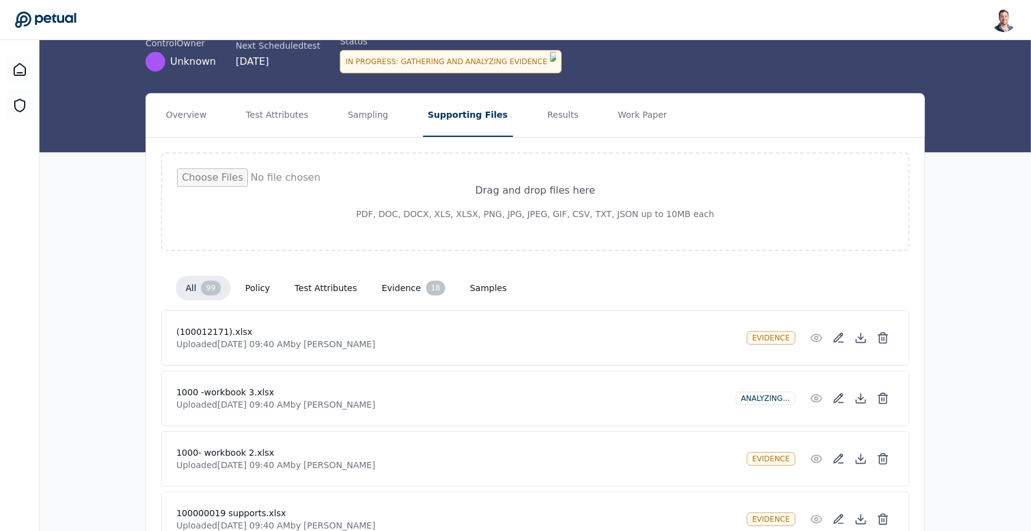
click at [454, 57] on div "In Progress : Gathering and Analyzing Evidence" at bounding box center [450, 61] width 221 height 23
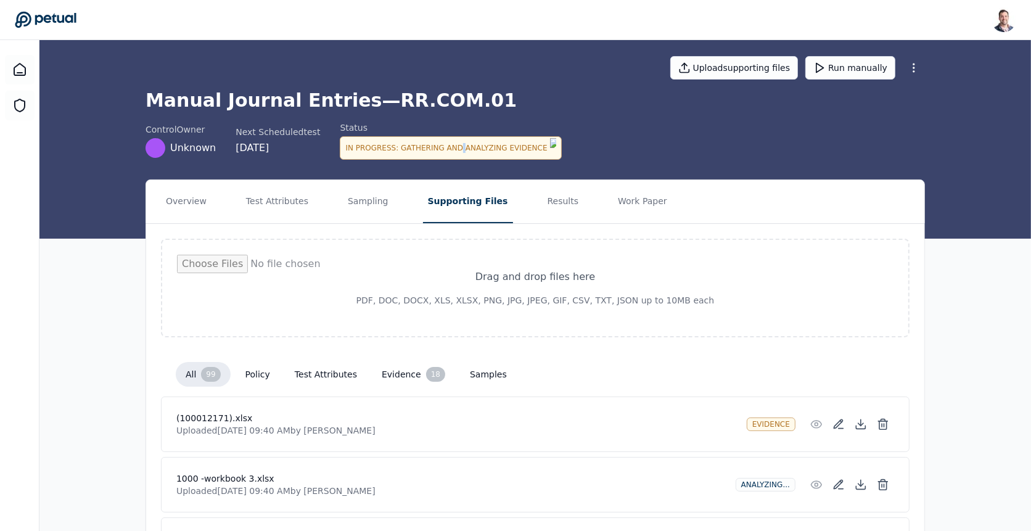
scroll to position [0, 0]
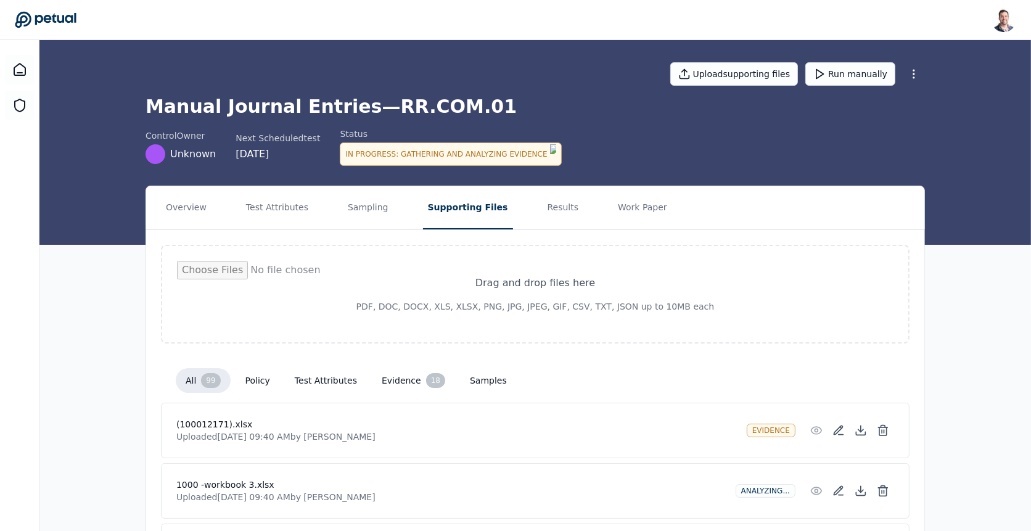
click at [464, 160] on div "control Owner Unknown Next Scheduled test 9/29/2025 Status In Progress : Gather…" at bounding box center [534, 147] width 779 height 38
click at [411, 103] on h1 "Manual Journal Entries — RR.COM.01" at bounding box center [534, 107] width 779 height 22
click at [443, 150] on div "In Progress : Gathering and Analyzing Evidence" at bounding box center [450, 153] width 221 height 23
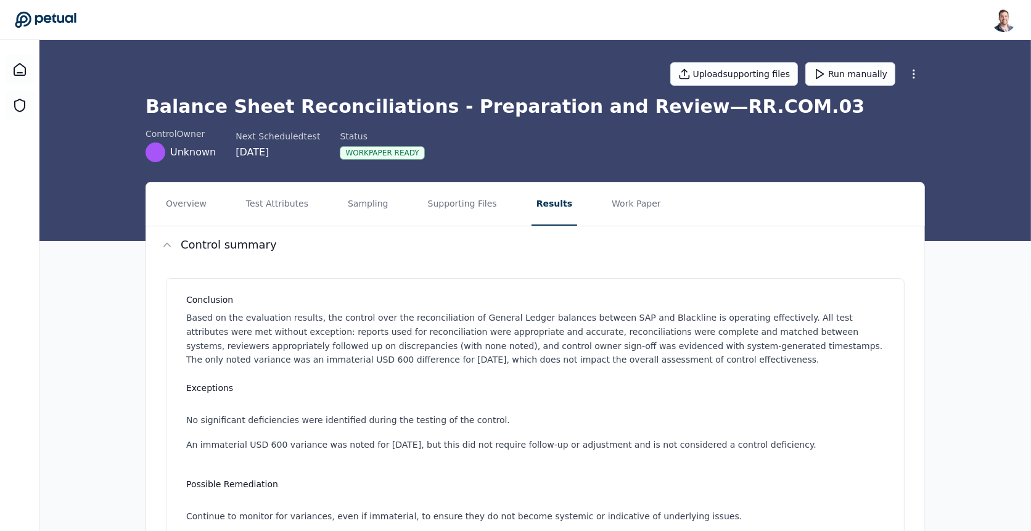
click at [54, 34] on header "Snir Kodesh snir@petual.ai Sign out" at bounding box center [515, 20] width 1031 height 40
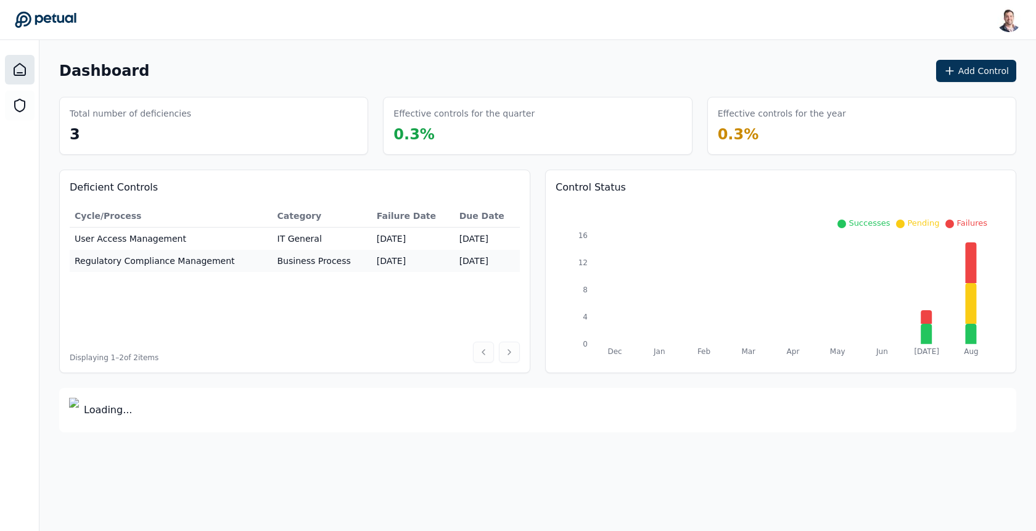
click at [462, 74] on div "Dashboard Add Control" at bounding box center [537, 71] width 957 height 22
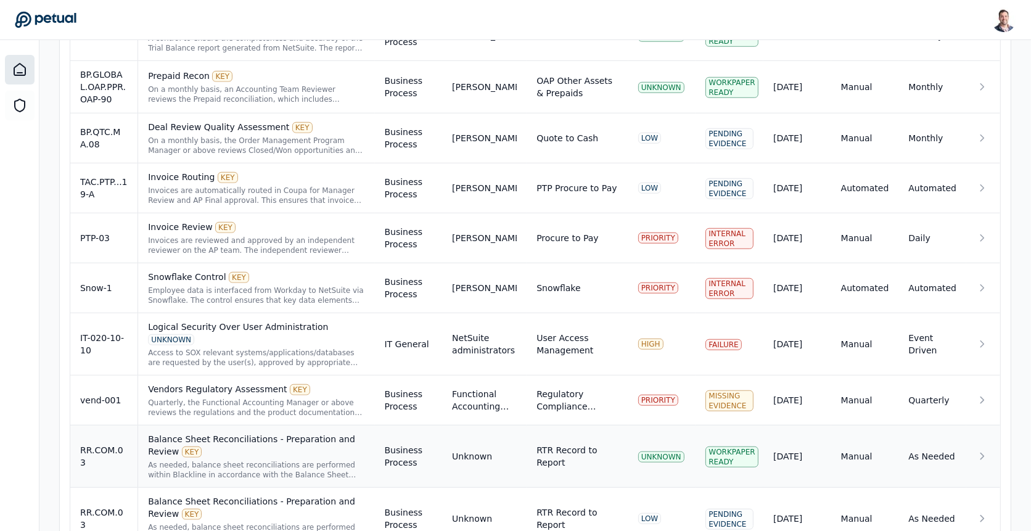
scroll to position [912, 0]
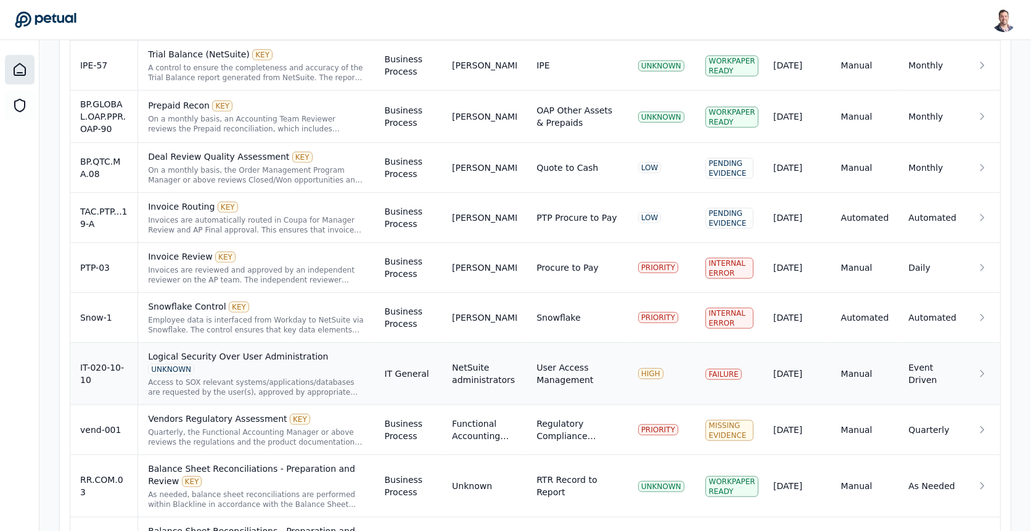
click at [241, 377] on div "Access to SOX relevant systems/applications/databases are requested by the user…" at bounding box center [256, 387] width 216 height 20
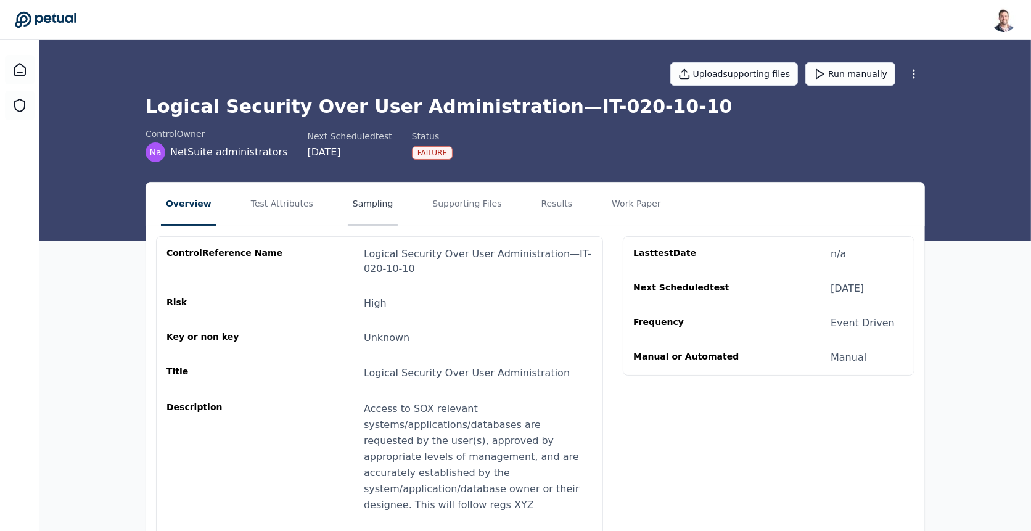
click at [377, 206] on button "Sampling" at bounding box center [373, 203] width 51 height 43
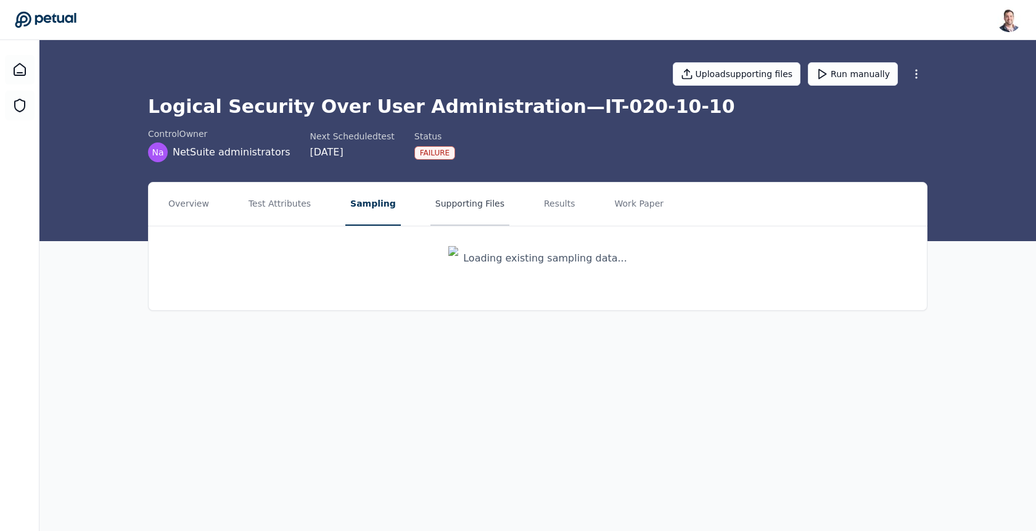
click at [445, 211] on button "Supporting Files" at bounding box center [469, 203] width 79 height 43
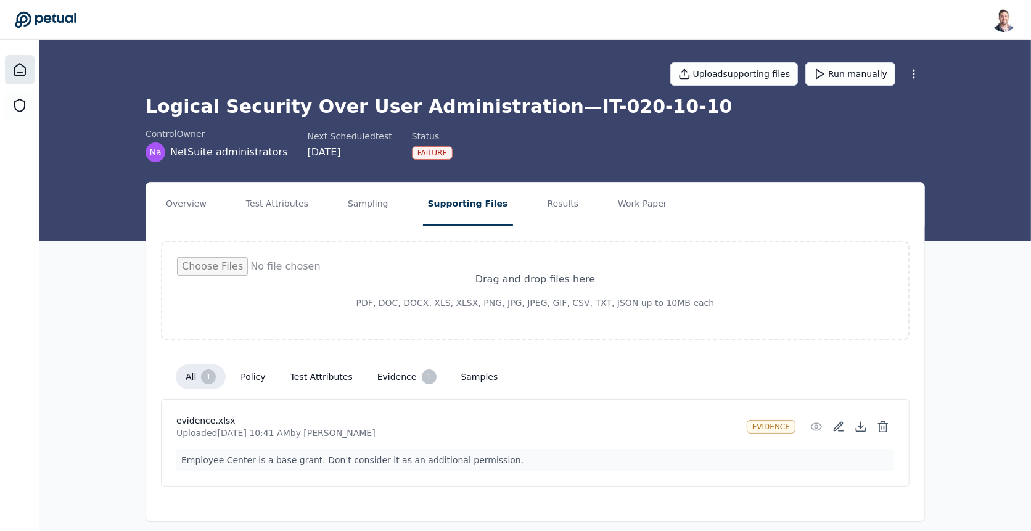
click at [20, 67] on icon at bounding box center [19, 69] width 15 height 15
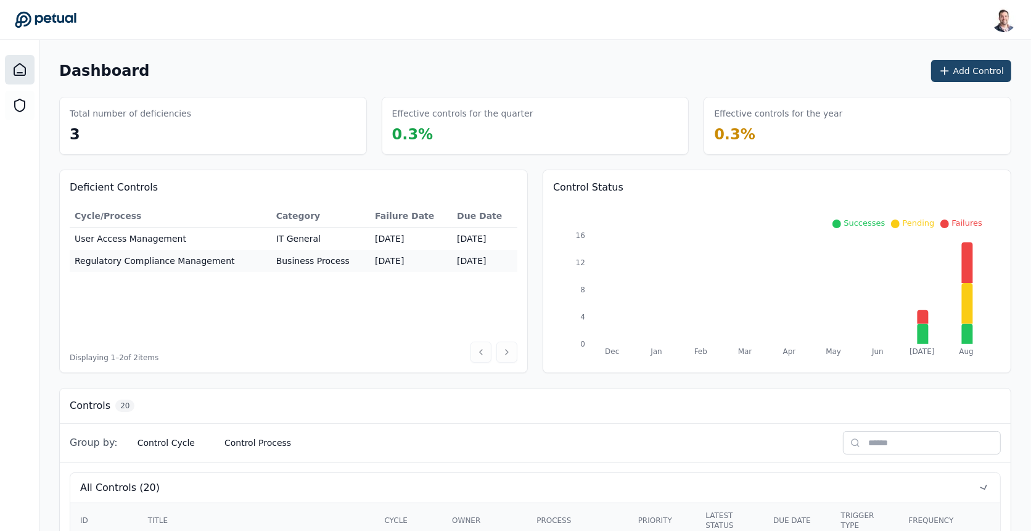
click at [955, 80] on button "Add Control" at bounding box center [971, 71] width 80 height 22
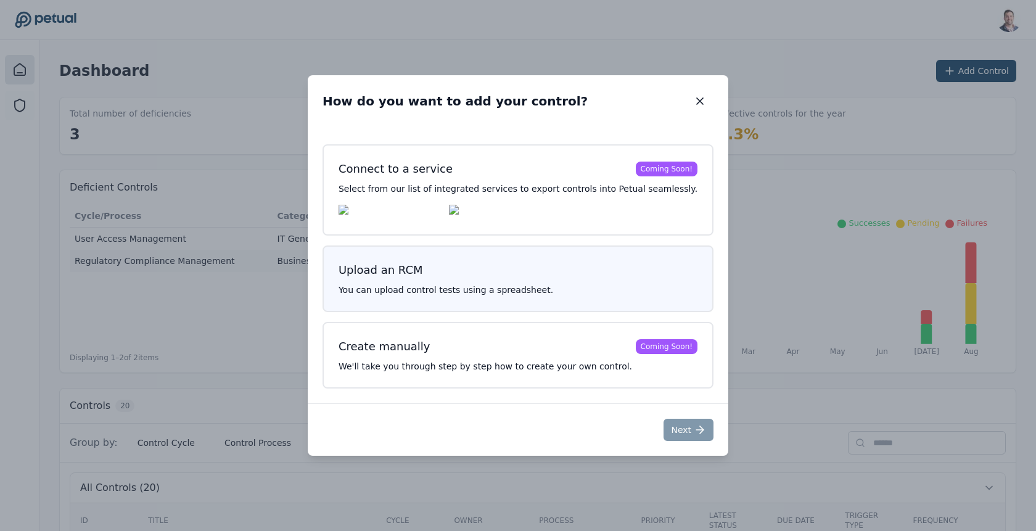
click at [467, 269] on h3 "Upload an RCM" at bounding box center [517, 269] width 359 height 17
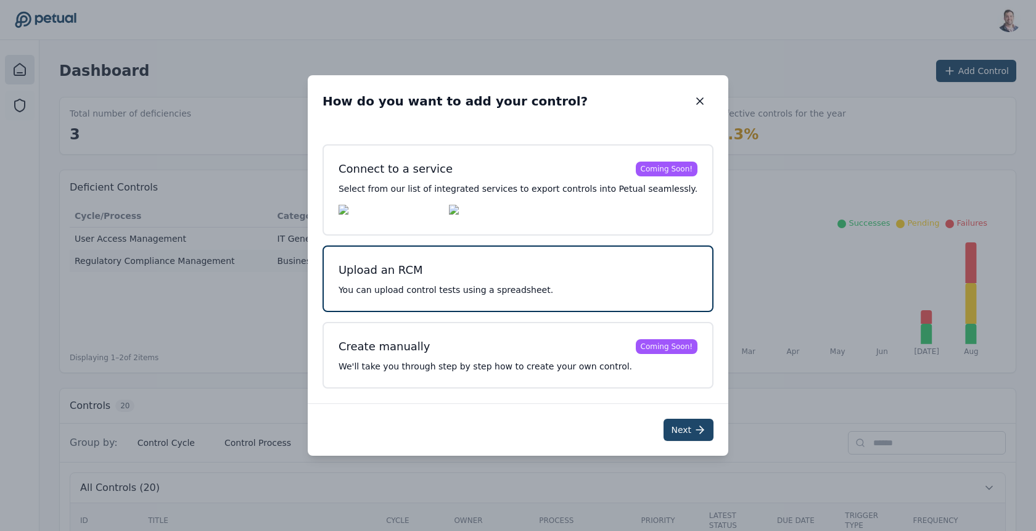
click at [663, 434] on button "Next" at bounding box center [688, 430] width 50 height 22
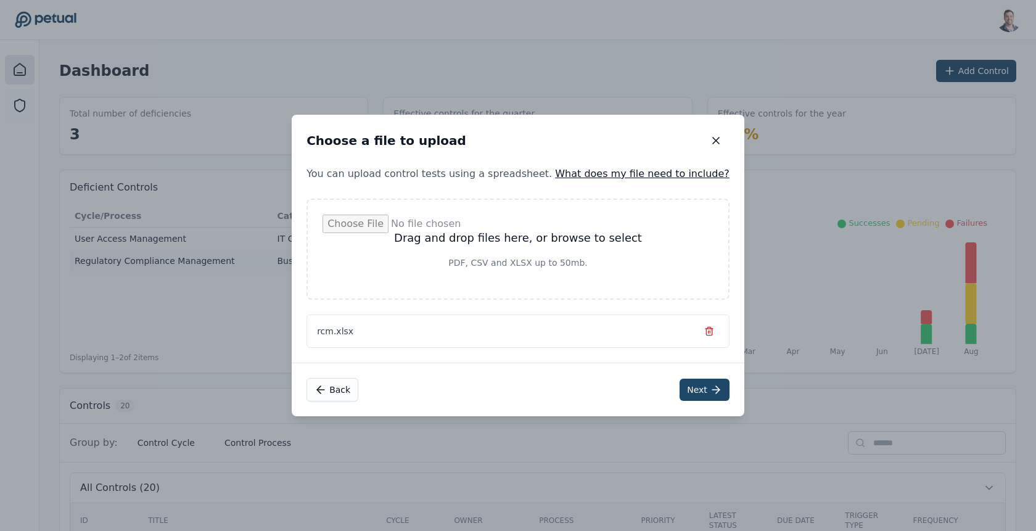
click at [679, 390] on button "Next" at bounding box center [704, 389] width 50 height 22
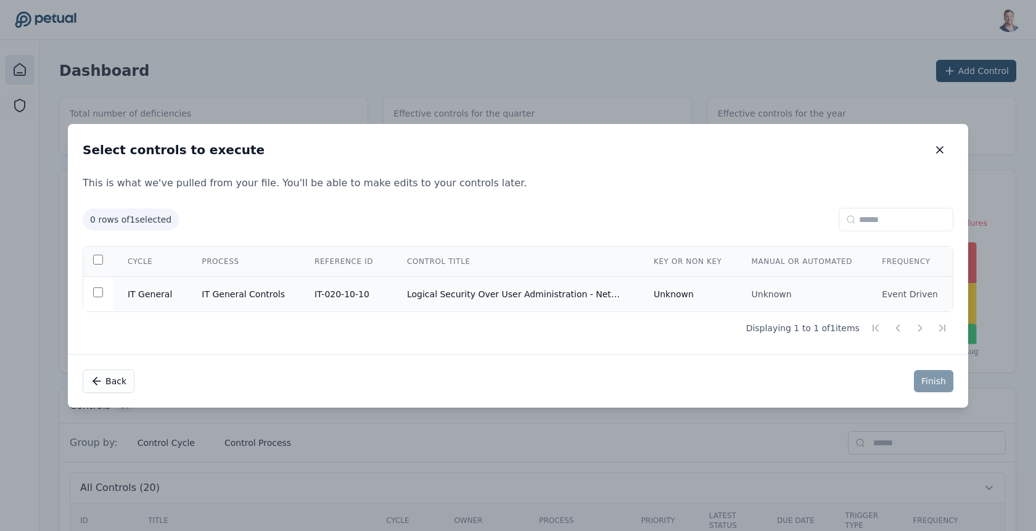
click at [266, 292] on td "IT General Controls" at bounding box center [243, 293] width 113 height 35
click at [936, 148] on icon "button" at bounding box center [939, 150] width 6 height 6
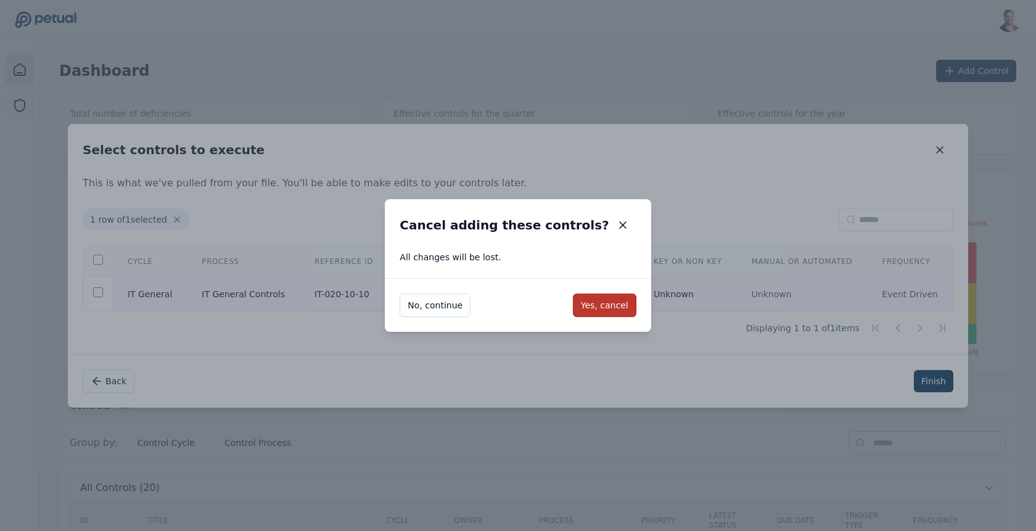
click at [587, 303] on button "Yes, cancel" at bounding box center [604, 304] width 63 height 23
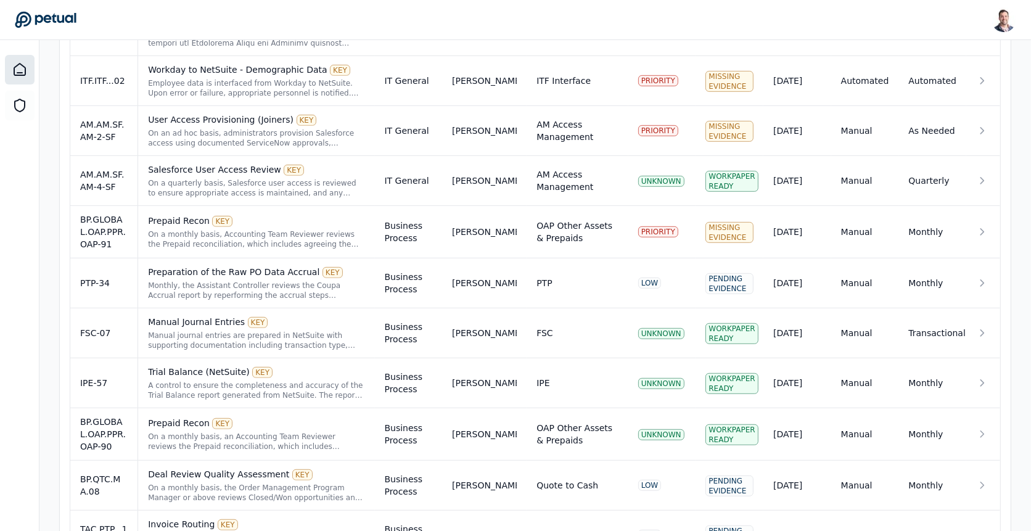
scroll to position [826, 0]
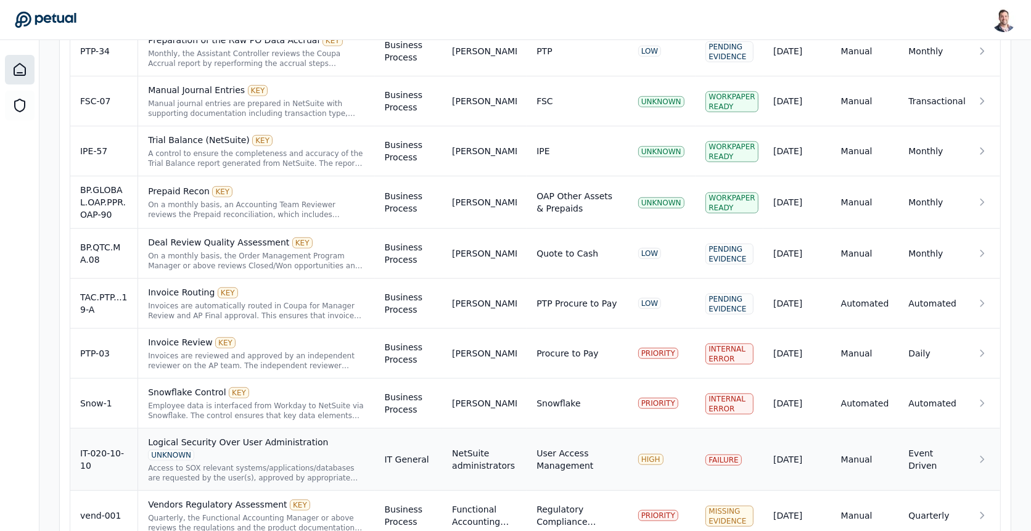
click at [215, 436] on div "Logical Security Over User Administration UNKNOWN" at bounding box center [256, 448] width 216 height 25
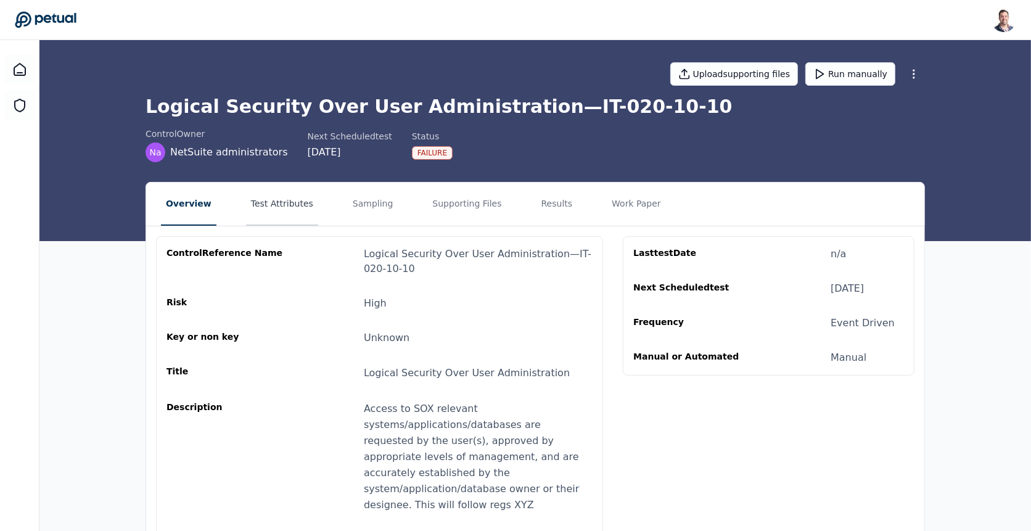
click at [267, 203] on button "Test Attributes" at bounding box center [282, 203] width 72 height 43
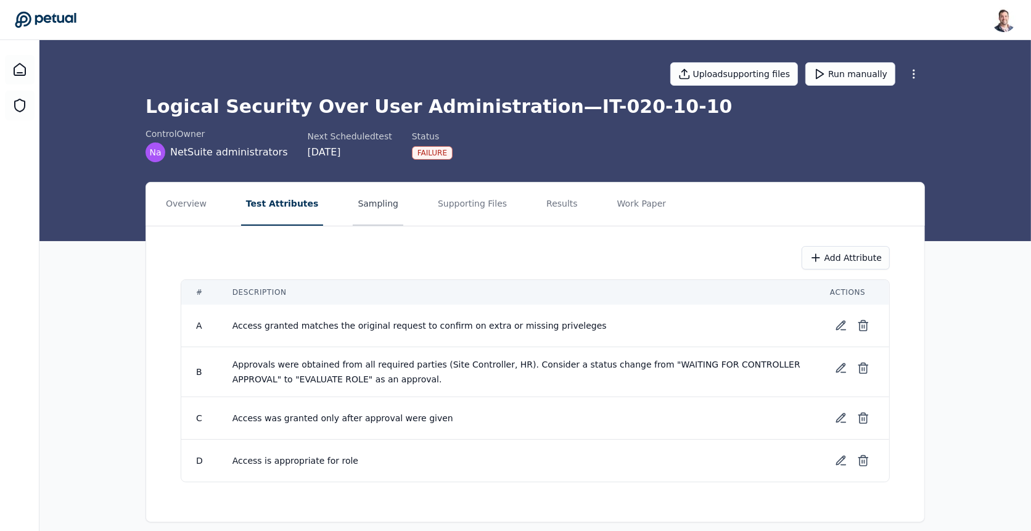
click at [364, 213] on button "Sampling" at bounding box center [378, 203] width 51 height 43
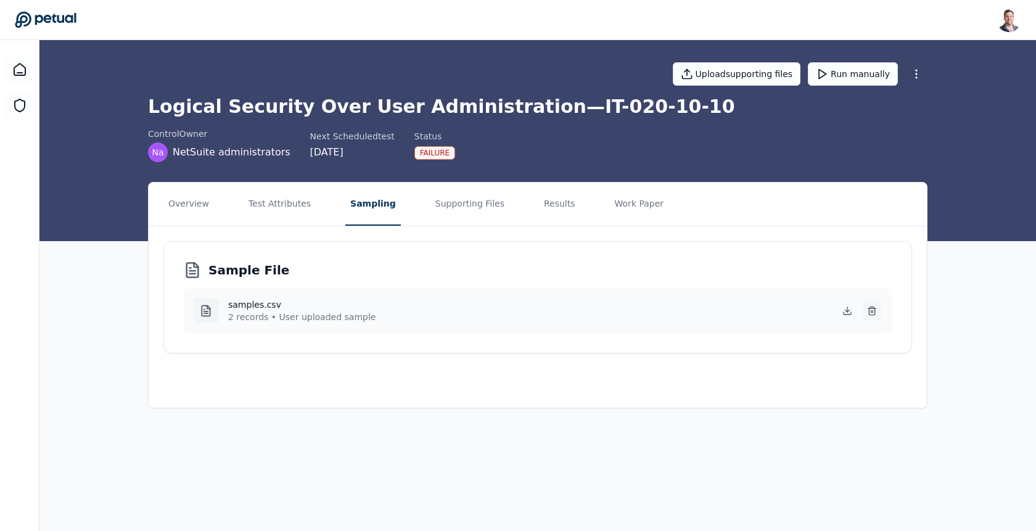
click at [875, 302] on button at bounding box center [872, 311] width 20 height 20
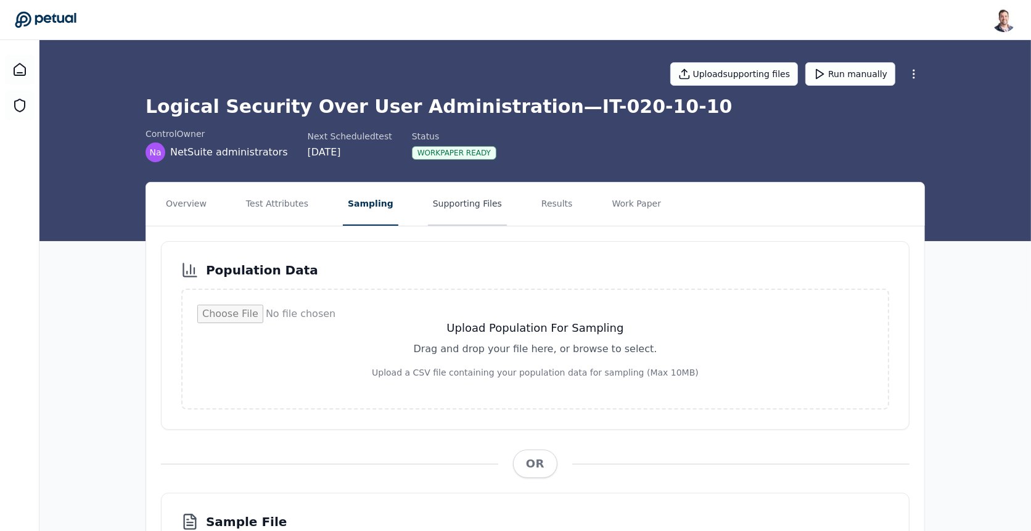
click at [438, 196] on button "Supporting Files" at bounding box center [467, 203] width 79 height 43
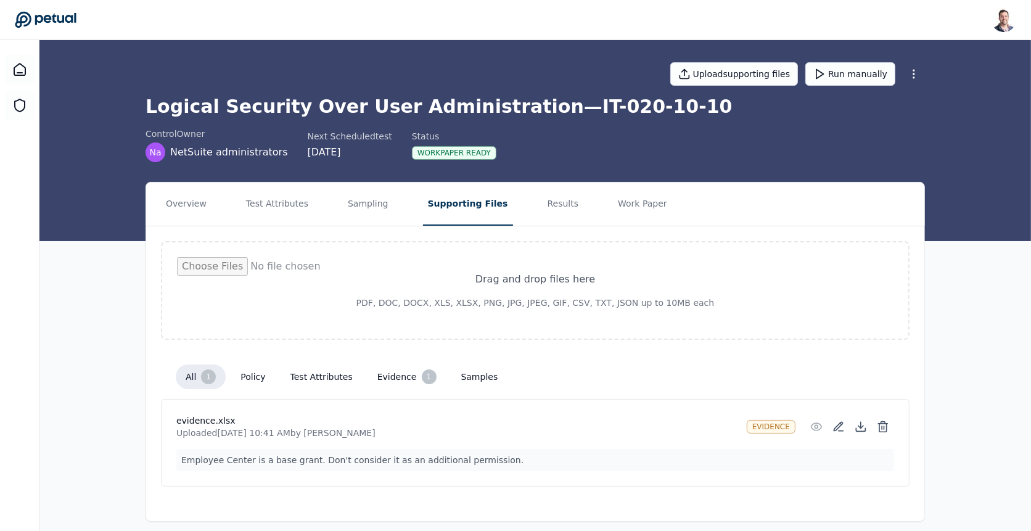
click at [71, 14] on icon at bounding box center [46, 19] width 62 height 17
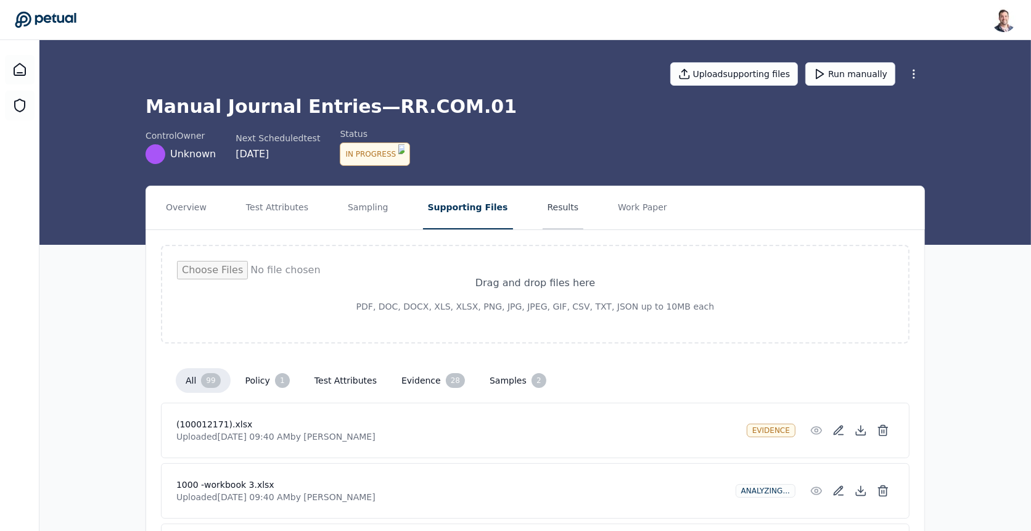
click at [542, 215] on button "Results" at bounding box center [562, 207] width 41 height 43
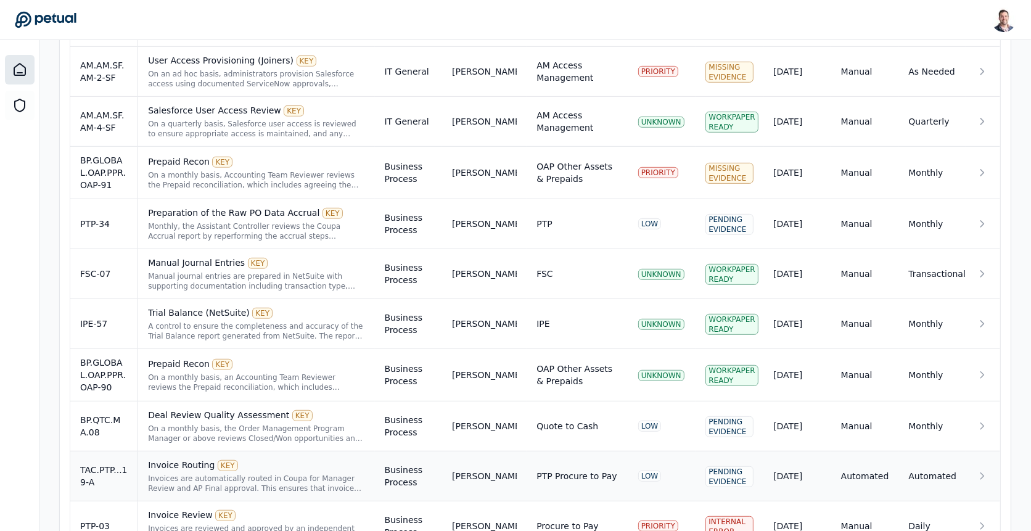
scroll to position [557, 0]
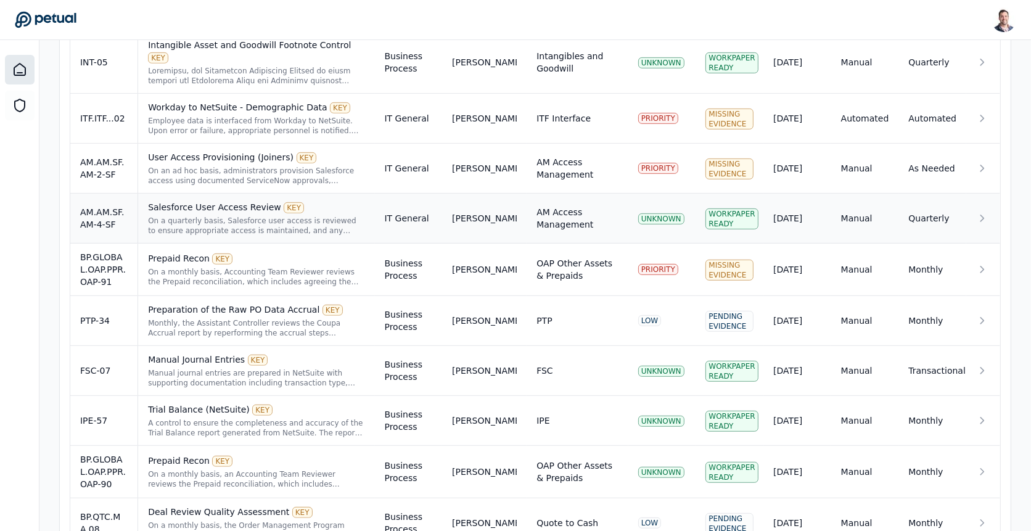
click at [224, 201] on div "Salesforce User Access Review KEY" at bounding box center [256, 207] width 216 height 12
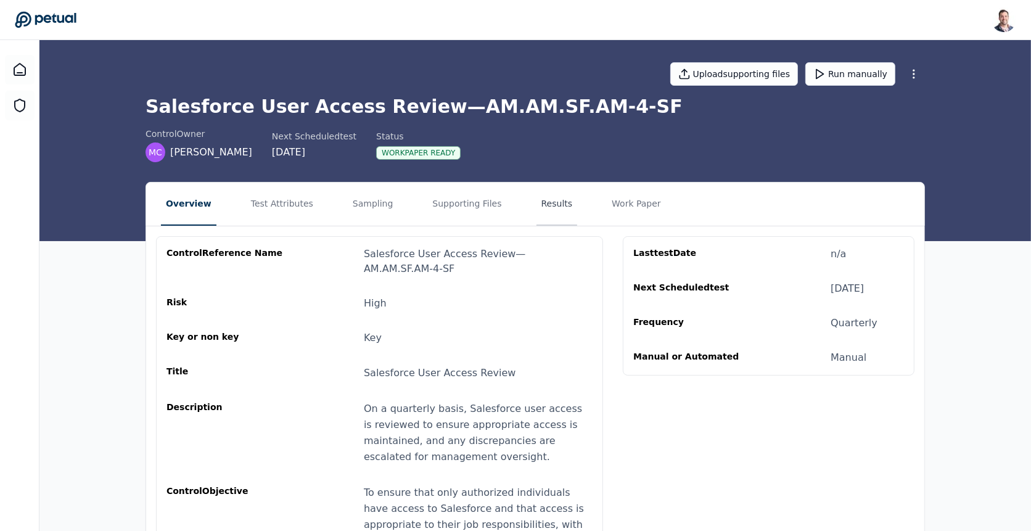
click at [539, 211] on button "Results" at bounding box center [556, 203] width 41 height 43
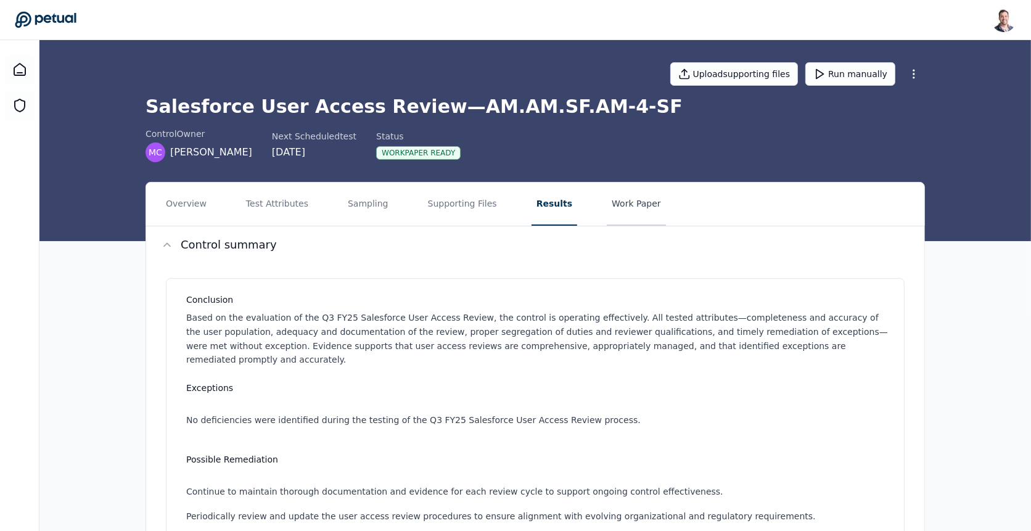
click at [610, 194] on button "Work Paper" at bounding box center [636, 203] width 59 height 43
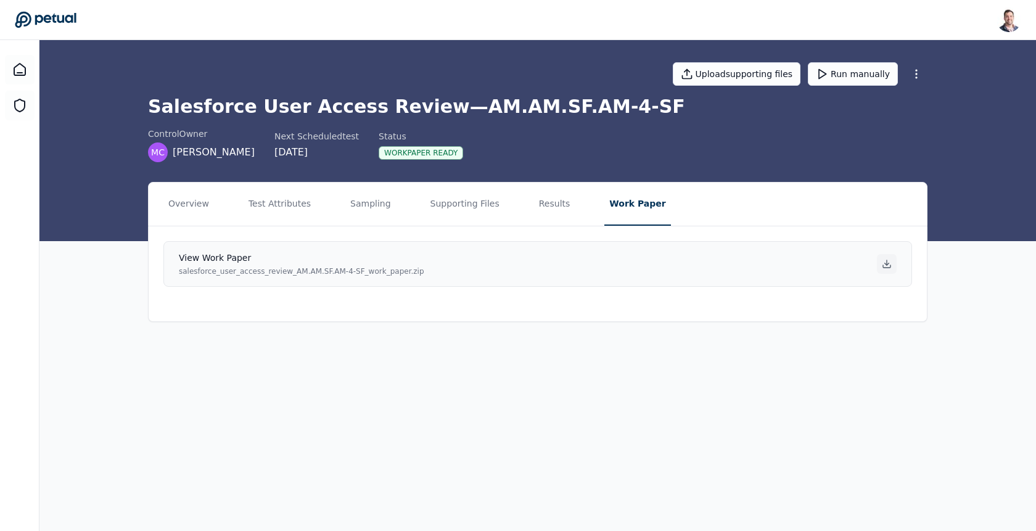
click at [889, 269] on div at bounding box center [887, 264] width 20 height 20
click at [174, 69] on div "Upload supporting files Run manually" at bounding box center [537, 73] width 779 height 43
